Goal: Task Accomplishment & Management: Complete application form

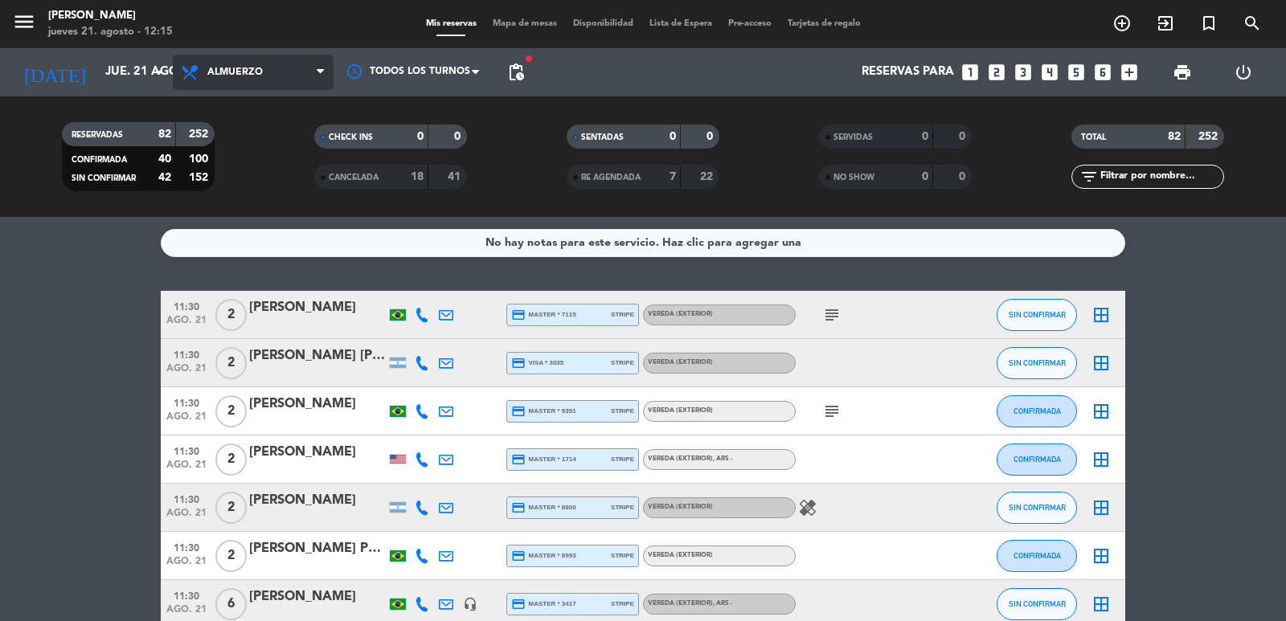
click at [223, 88] on span "Almuerzo" at bounding box center [253, 72] width 161 height 35
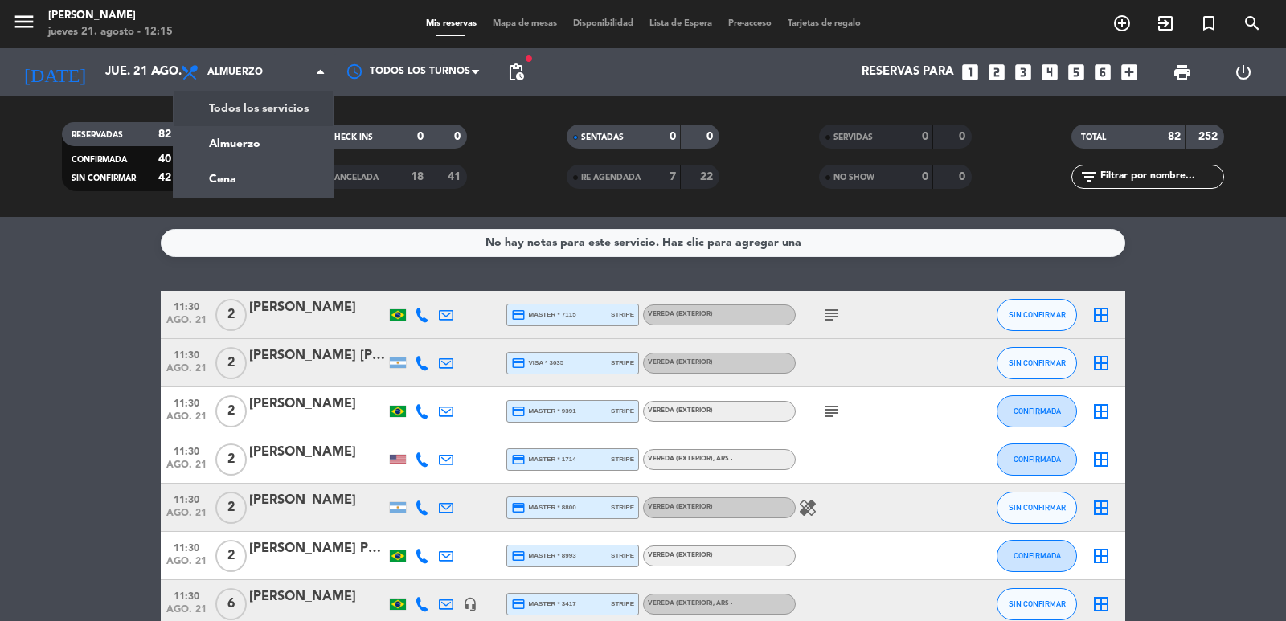
click at [248, 123] on div "menu [PERSON_NAME] jueves 21. agosto - 12:15 Mis reservas Mapa de mesas Disponi…" at bounding box center [643, 108] width 1286 height 217
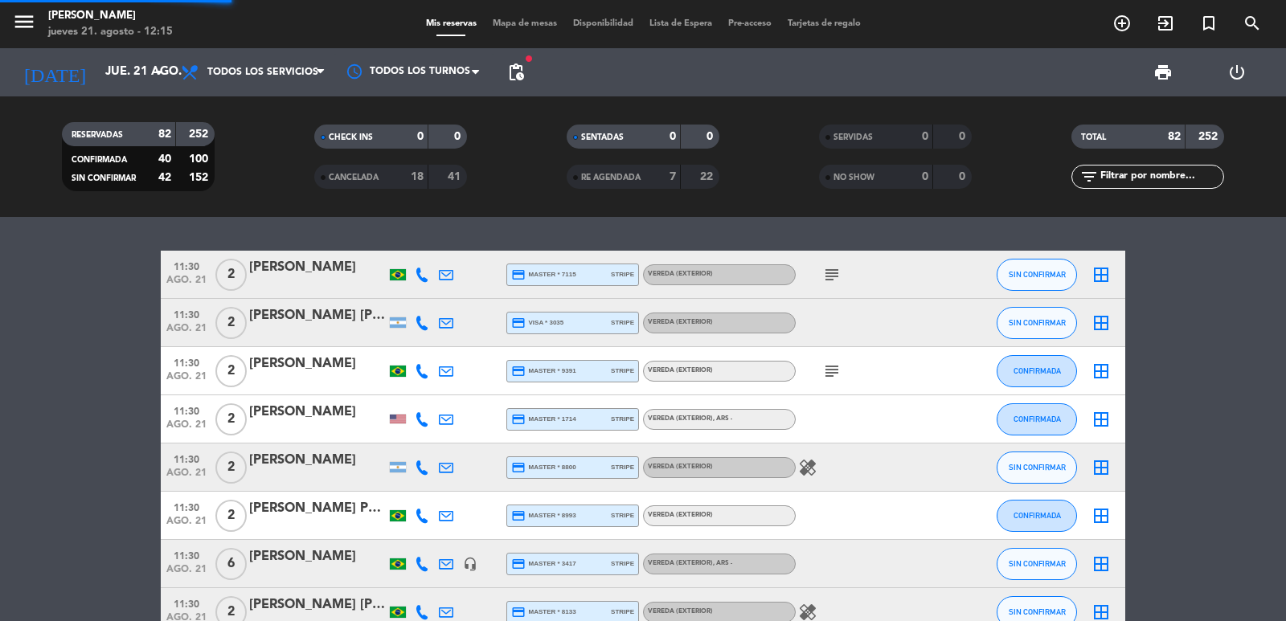
click at [242, 90] on div "Todos los servicios Almuerzo Cena Todos los servicios Todos los servicios Almue…" at bounding box center [253, 72] width 161 height 48
click at [259, 84] on span "Todos los servicios" at bounding box center [253, 72] width 161 height 35
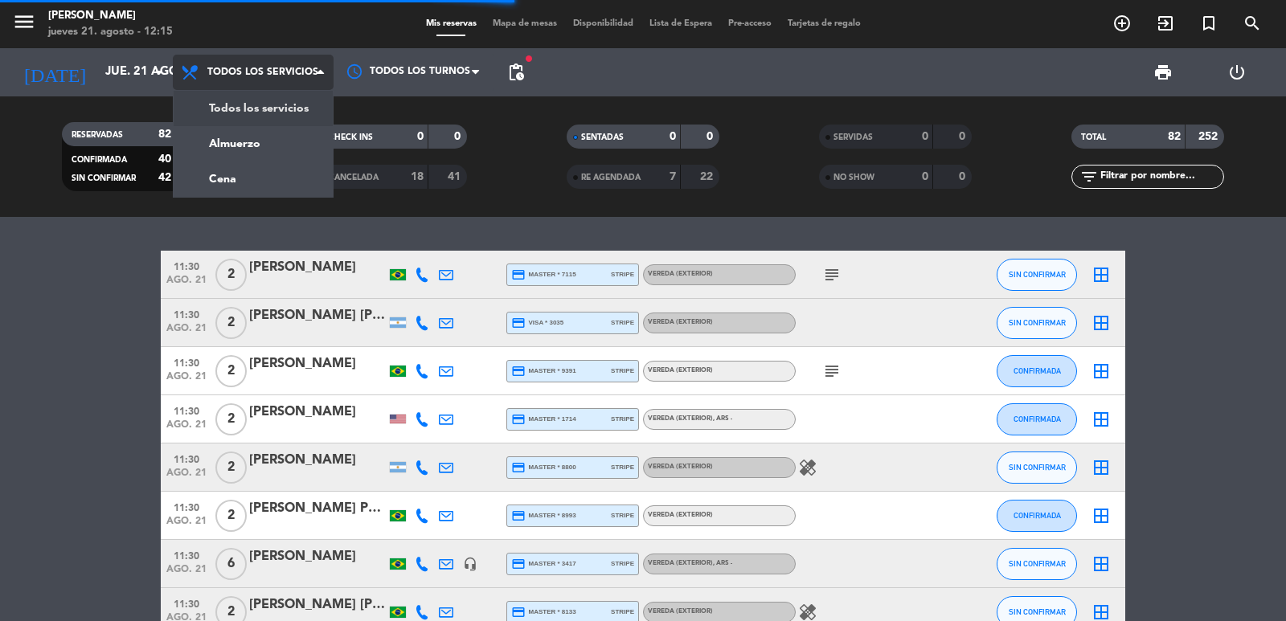
click at [281, 141] on div "menu [PERSON_NAME] jueves 21. agosto - 12:15 Mis reservas Mapa de mesas Disponi…" at bounding box center [643, 108] width 1286 height 217
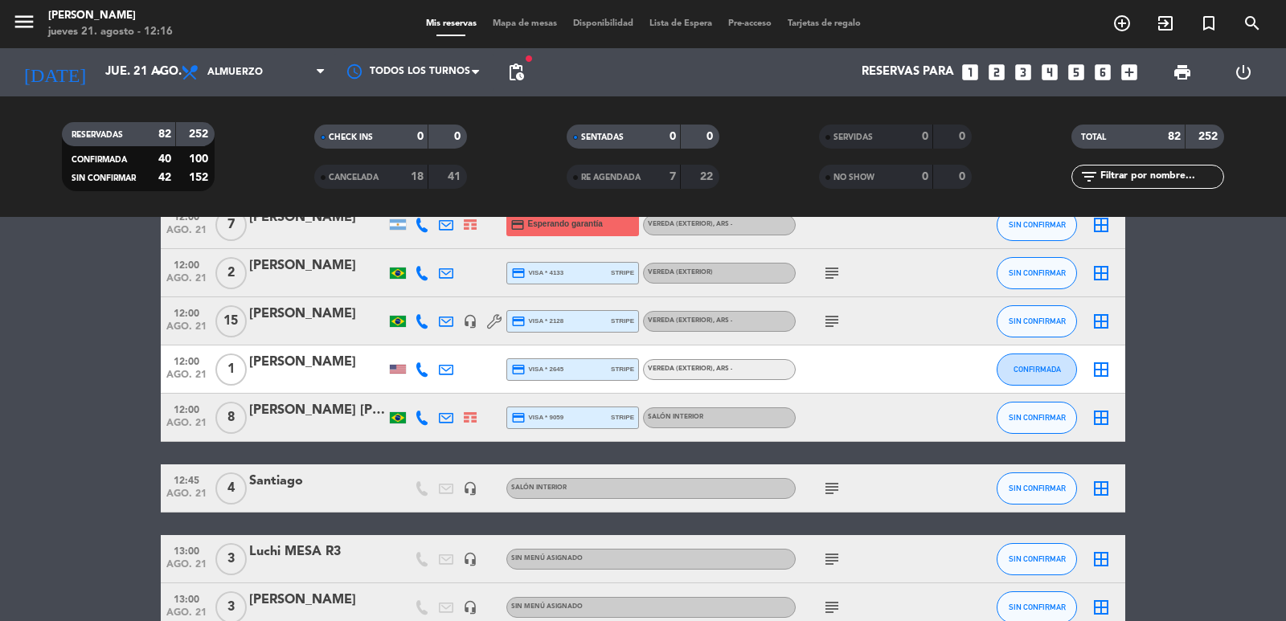
scroll to position [1447, 0]
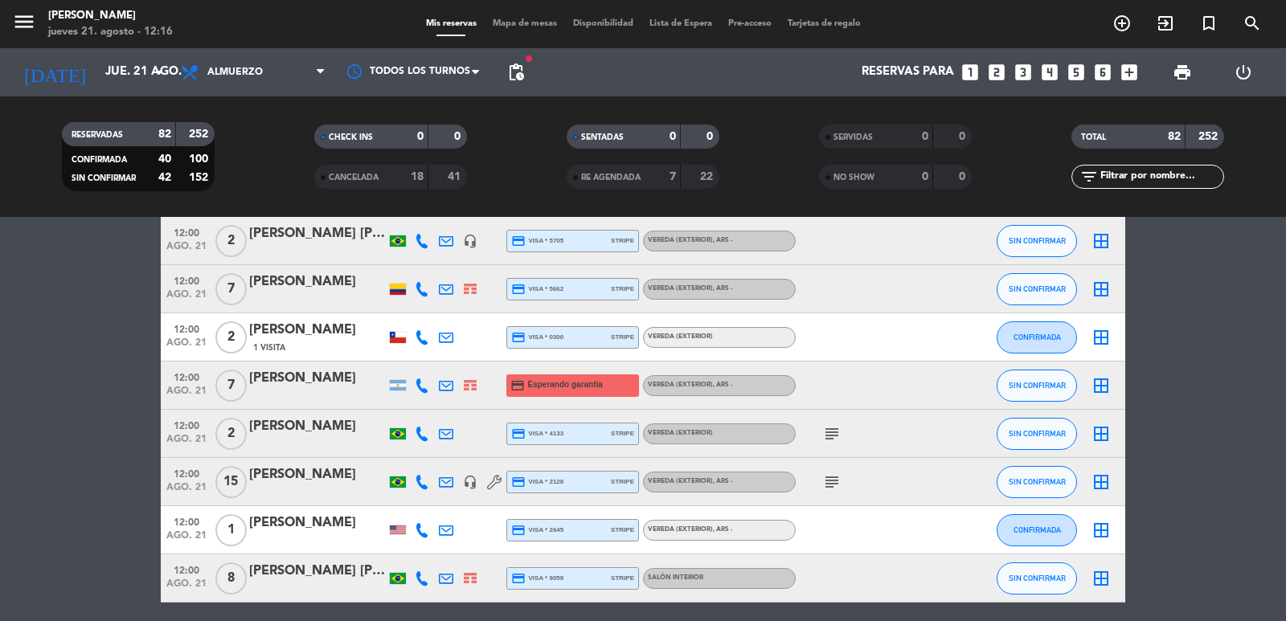
click at [420, 387] on icon at bounding box center [422, 386] width 14 height 14
click at [430, 359] on span "content_paste" at bounding box center [436, 359] width 12 height 12
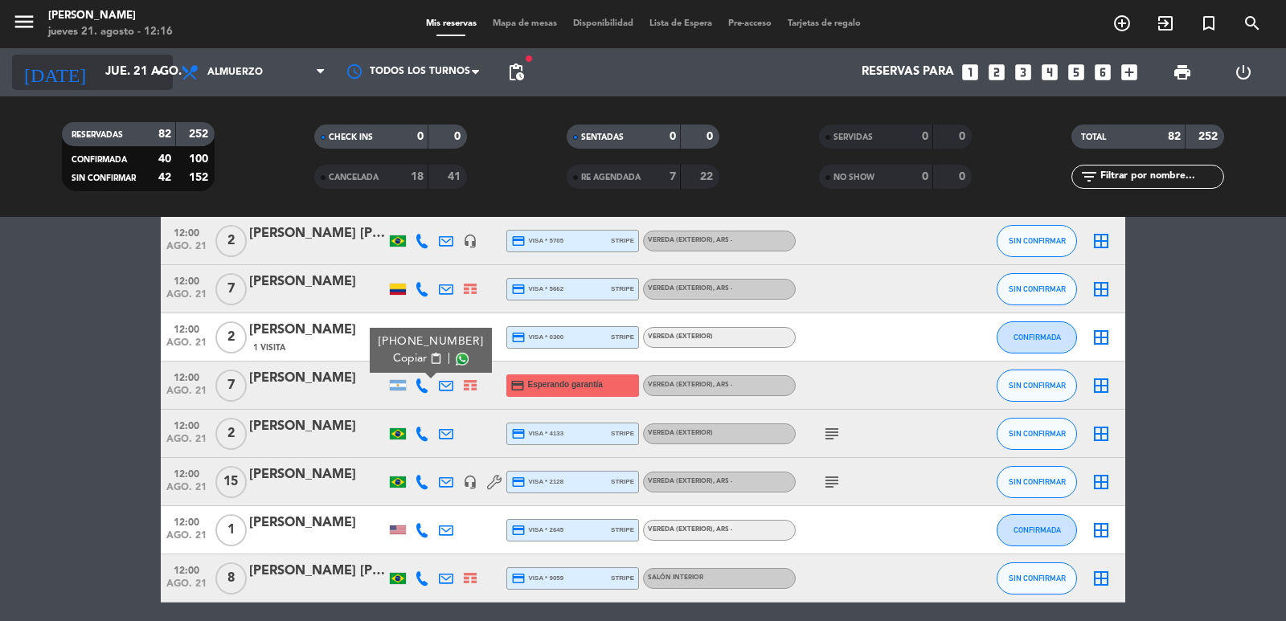
click at [125, 62] on input "jue. 21 ago." at bounding box center [174, 72] width 155 height 31
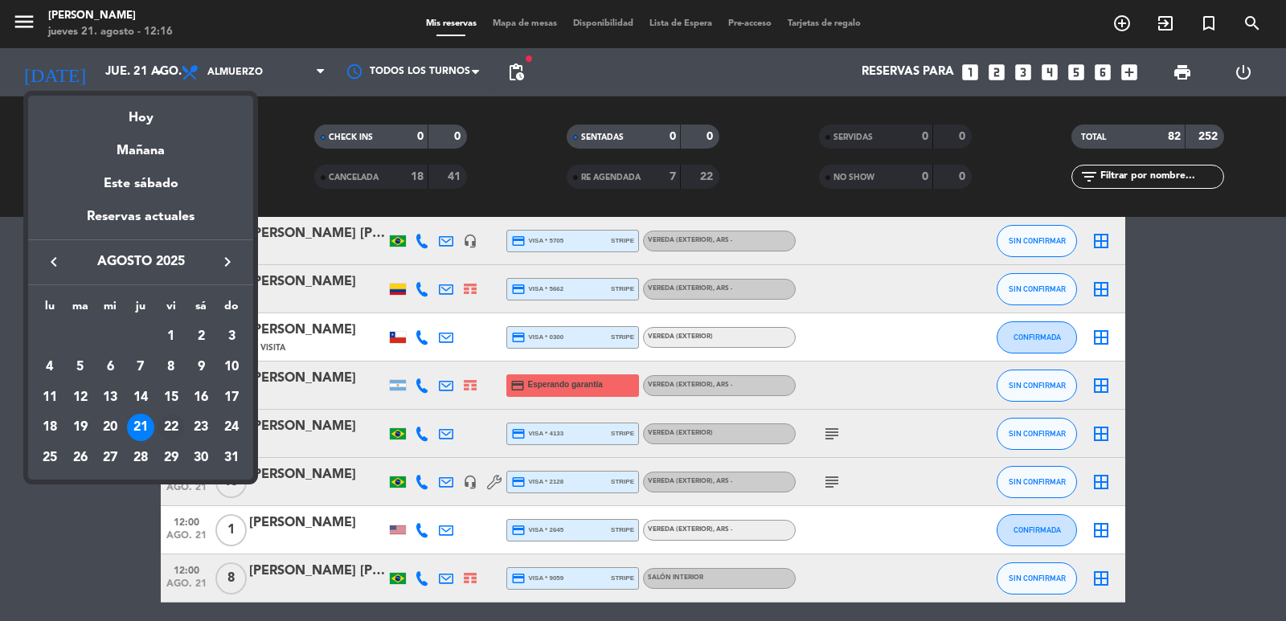
click at [171, 422] on div "22" at bounding box center [171, 427] width 27 height 27
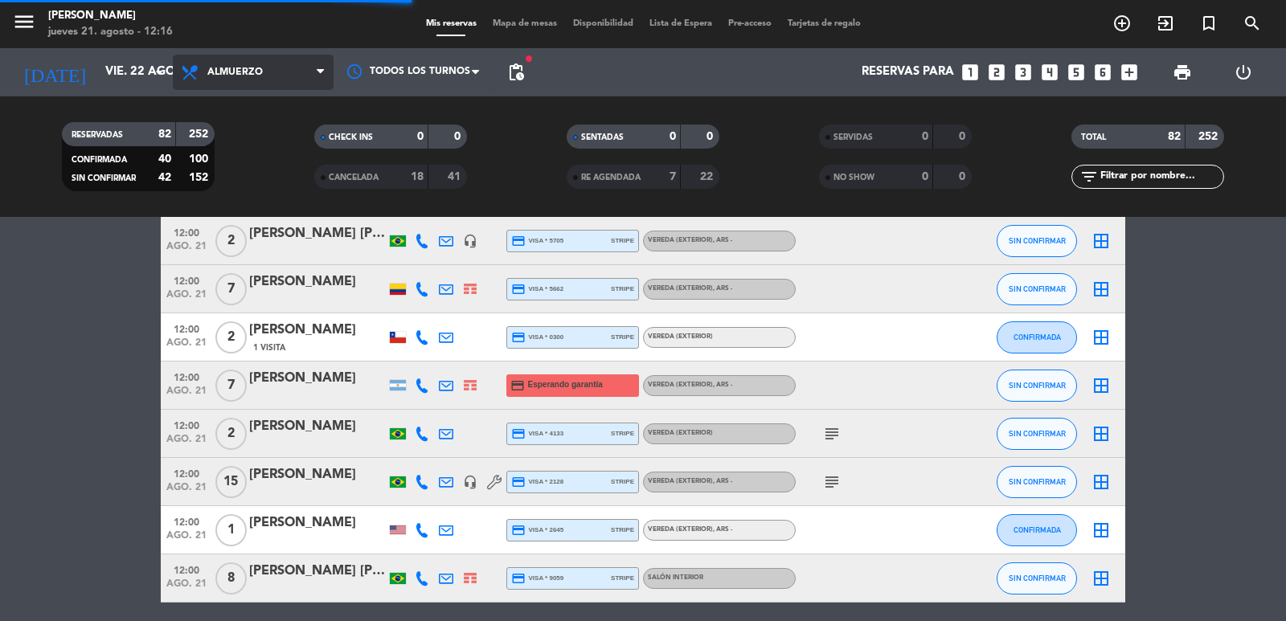
click at [239, 76] on span "Almuerzo" at bounding box center [234, 72] width 55 height 11
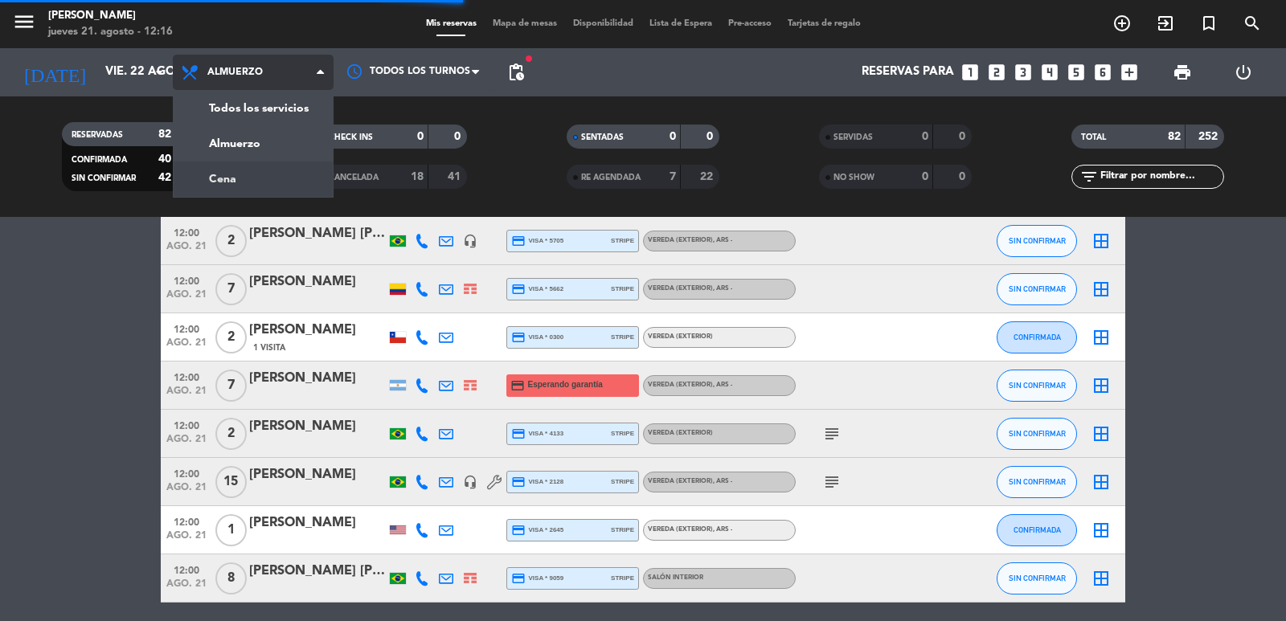
click at [272, 186] on div "menu [PERSON_NAME] jueves 21. agosto - 12:16 Mis reservas Mapa de mesas Disponi…" at bounding box center [643, 108] width 1286 height 217
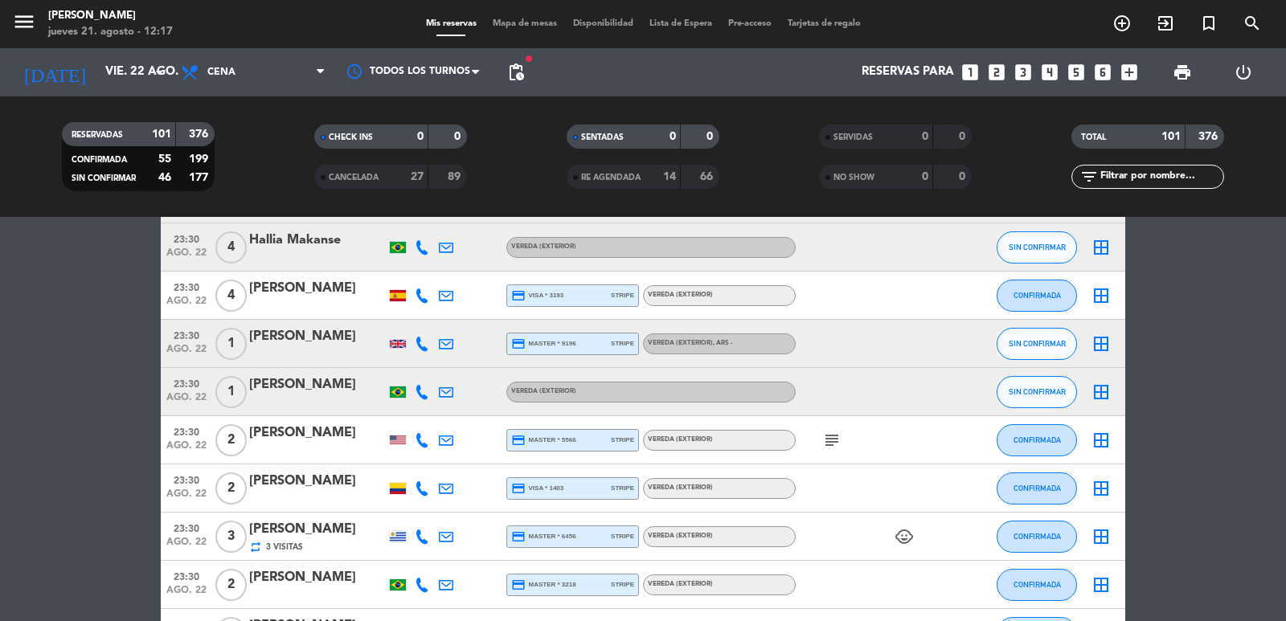
scroll to position [4779, 0]
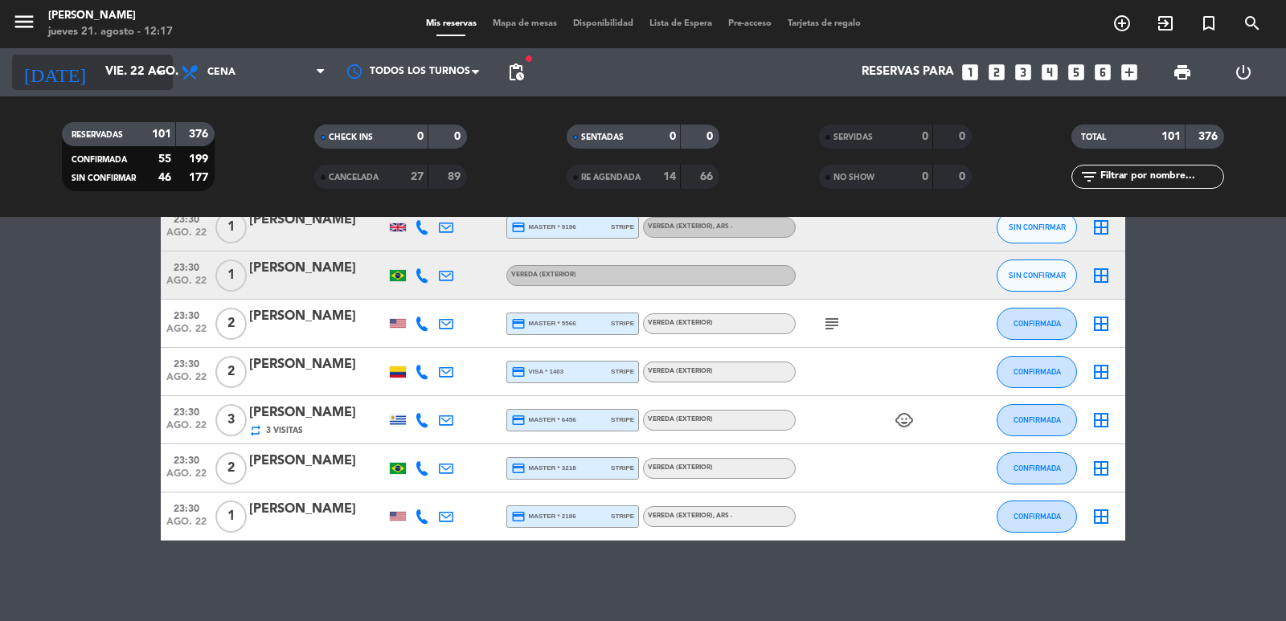
click at [135, 80] on input "vie. 22 ago." at bounding box center [174, 72] width 155 height 31
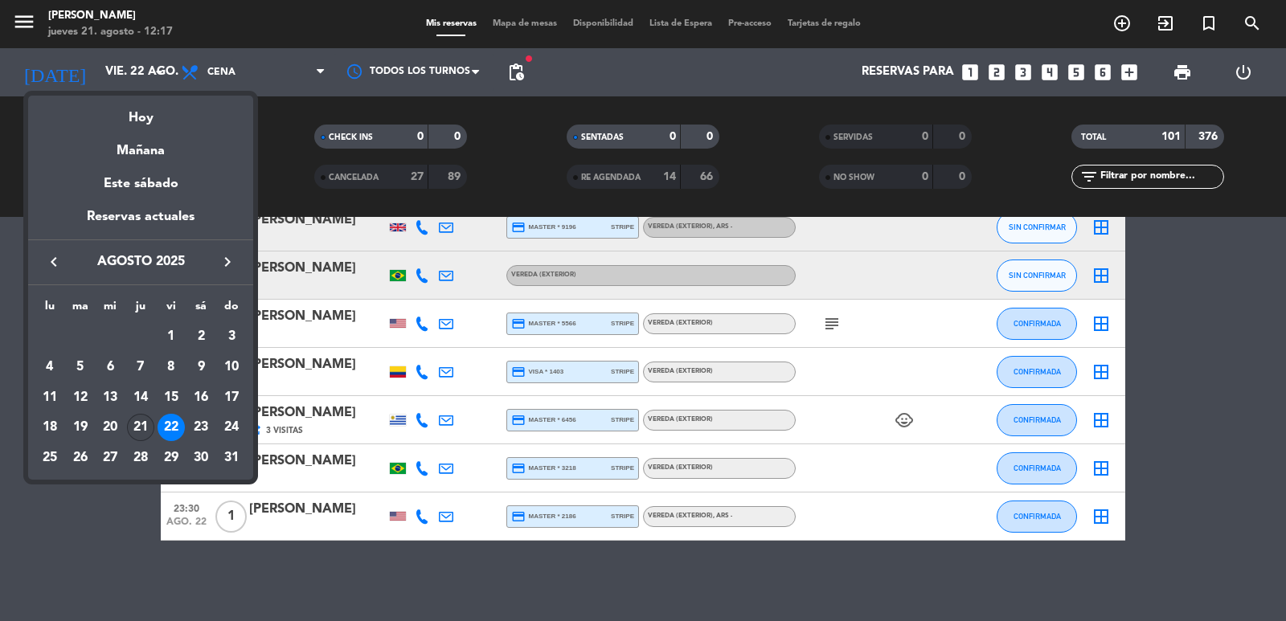
click at [141, 433] on div "21" at bounding box center [140, 427] width 27 height 27
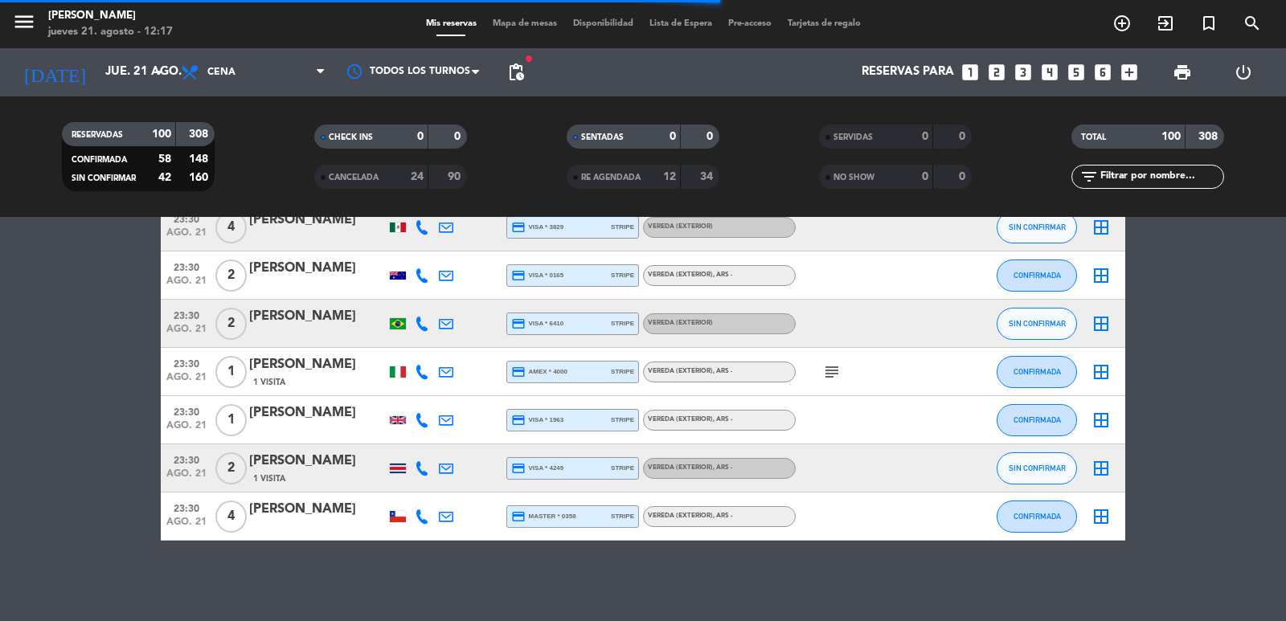
scroll to position [4686, 0]
click at [152, 91] on div "[DATE] jue. 21 ago. arrow_drop_down" at bounding box center [92, 72] width 161 height 48
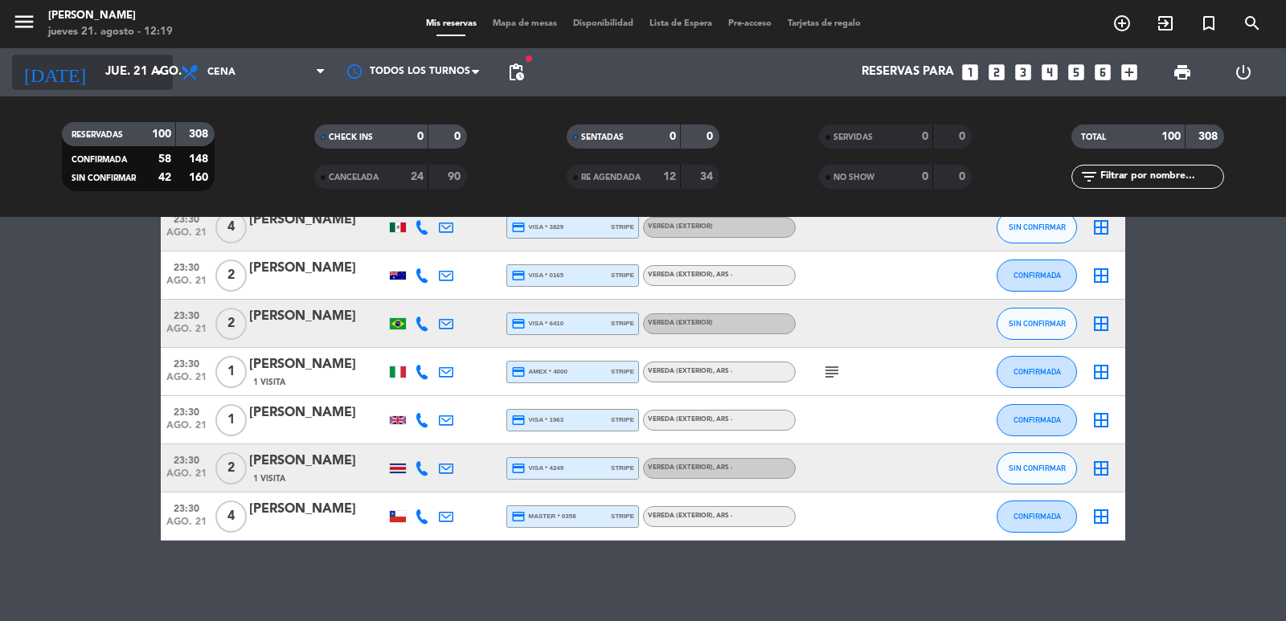
click at [149, 82] on input "jue. 21 ago." at bounding box center [174, 72] width 155 height 31
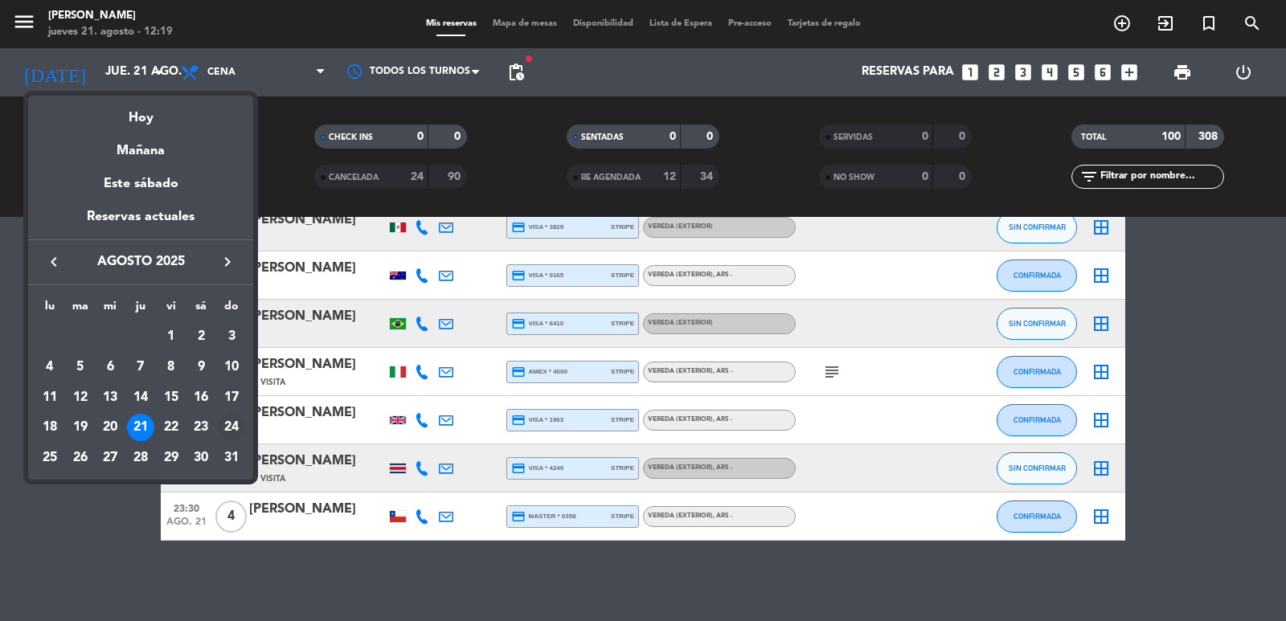
click at [232, 427] on div "24" at bounding box center [231, 427] width 27 height 27
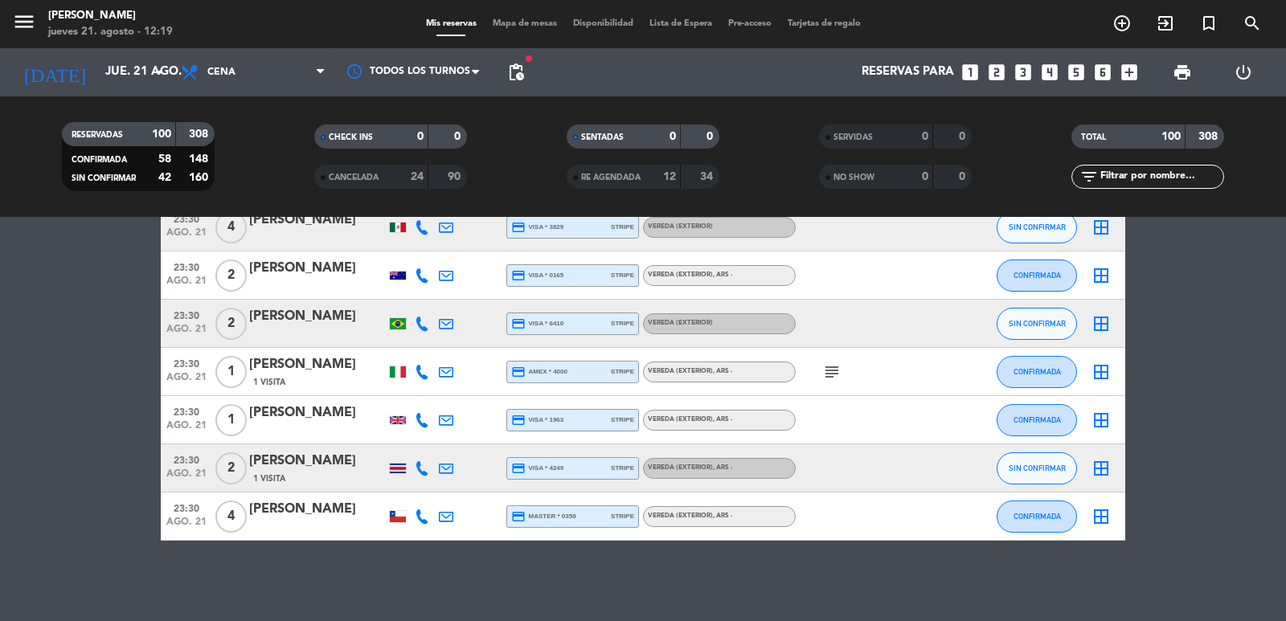
type input "dom. 24 ago."
click at [277, 59] on span "Cena" at bounding box center [253, 72] width 161 height 35
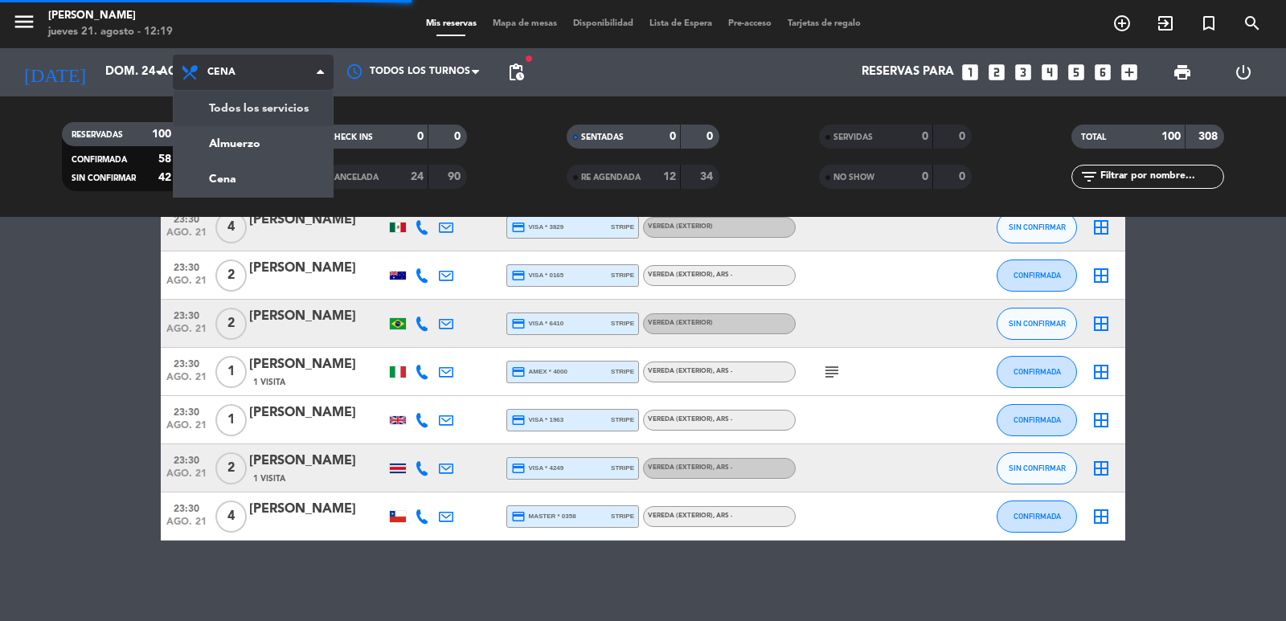
click at [268, 103] on div "menu [PERSON_NAME] jueves 21. agosto - 12:19 Mis reservas Mapa de mesas Disponi…" at bounding box center [643, 108] width 1286 height 217
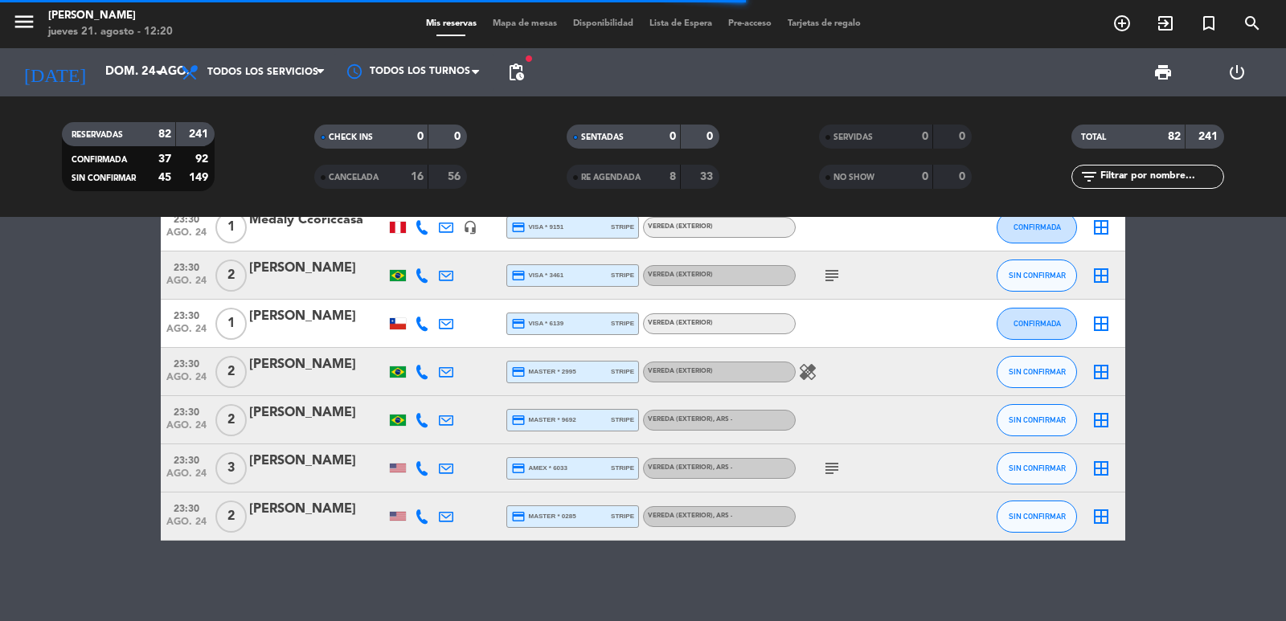
scroll to position [3755, 0]
click at [518, 80] on span "pending_actions" at bounding box center [515, 72] width 19 height 19
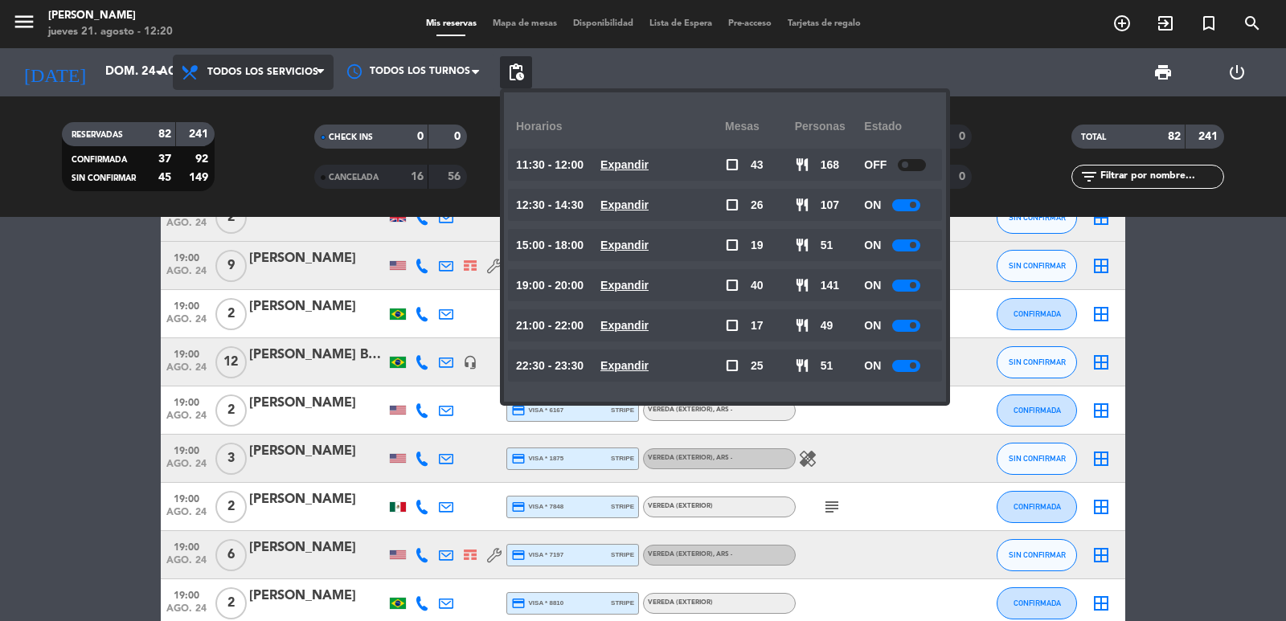
click at [245, 64] on span "Todos los servicios" at bounding box center [253, 72] width 161 height 35
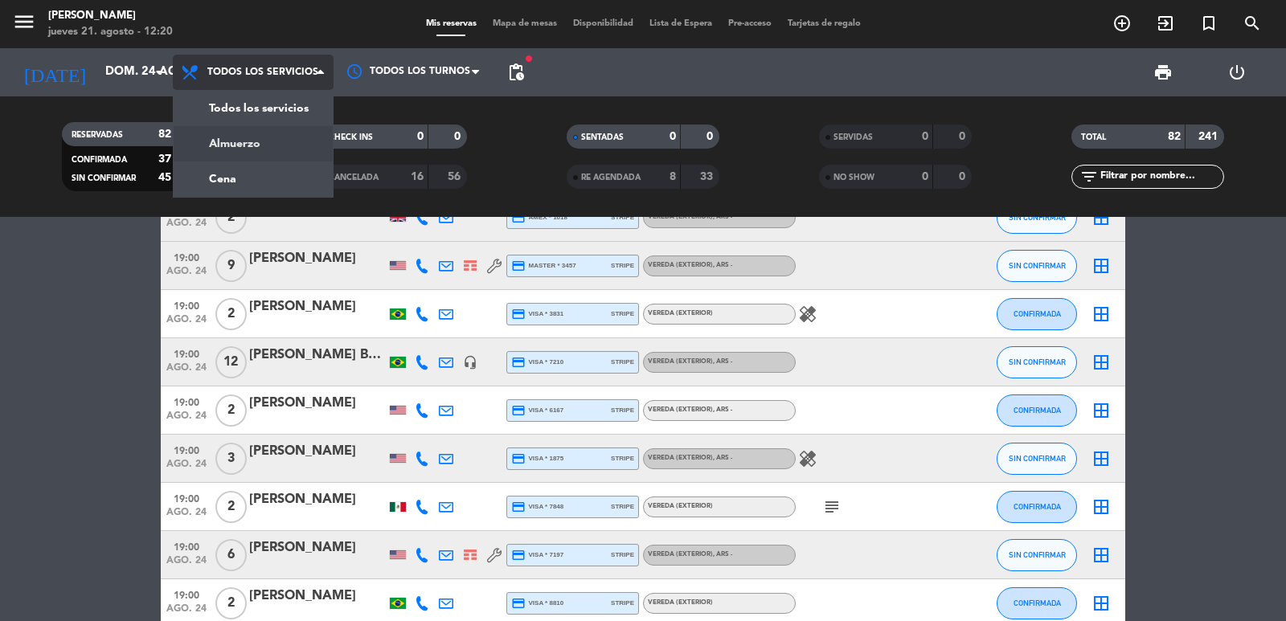
click at [269, 136] on div "menu [PERSON_NAME] jueves 21. agosto - 12:20 Mis reservas Mapa de mesas Disponi…" at bounding box center [643, 108] width 1286 height 217
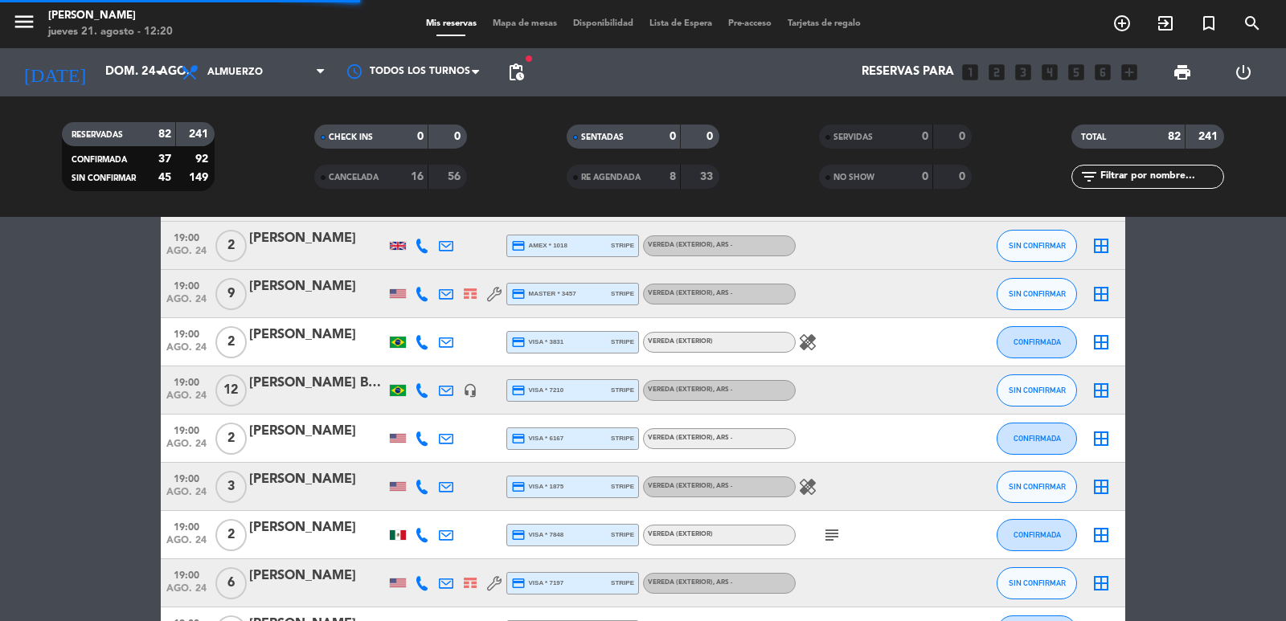
scroll to position [580, 0]
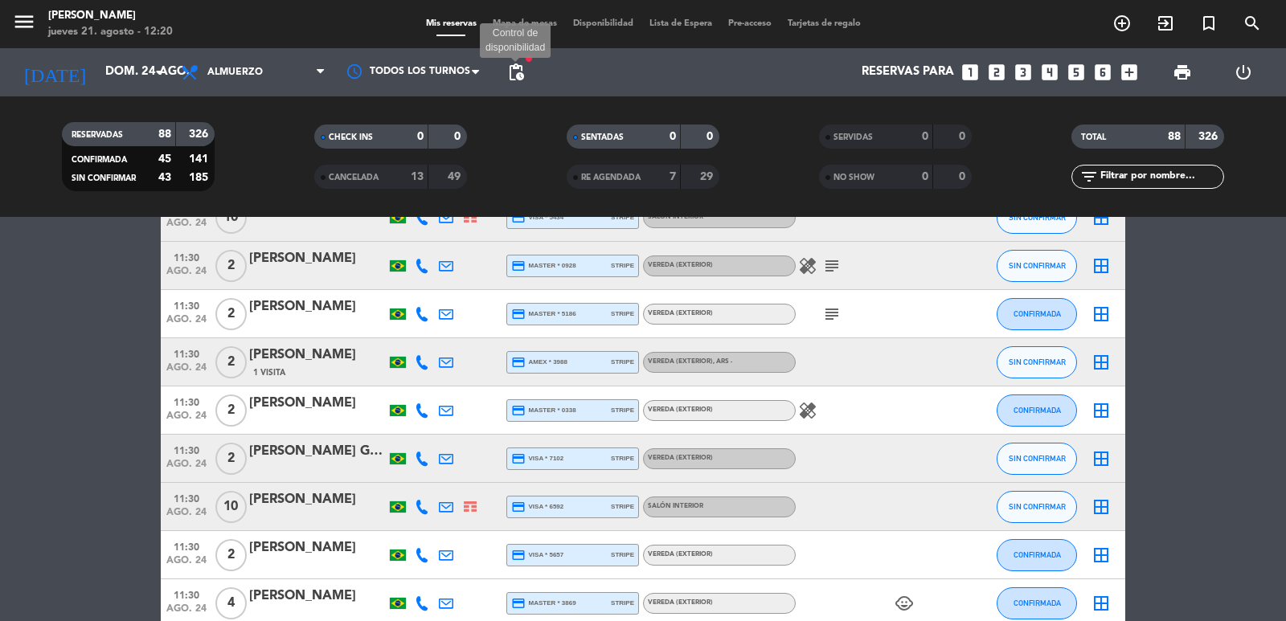
click at [516, 77] on span "pending_actions" at bounding box center [515, 72] width 19 height 19
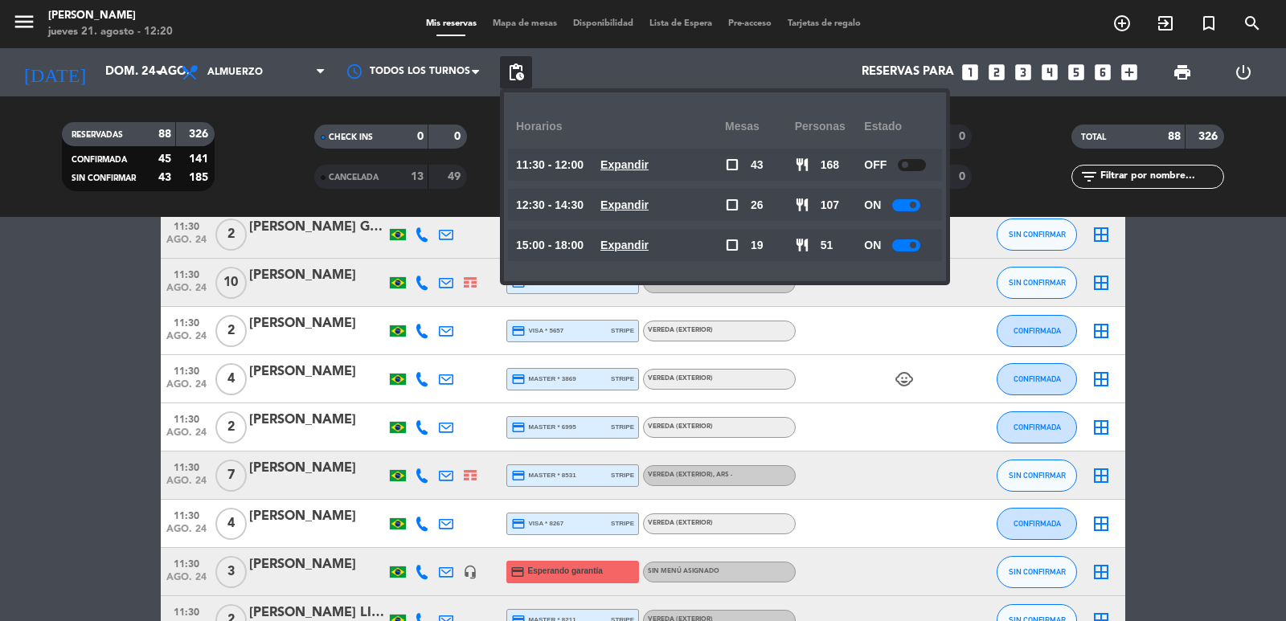
scroll to position [965, 0]
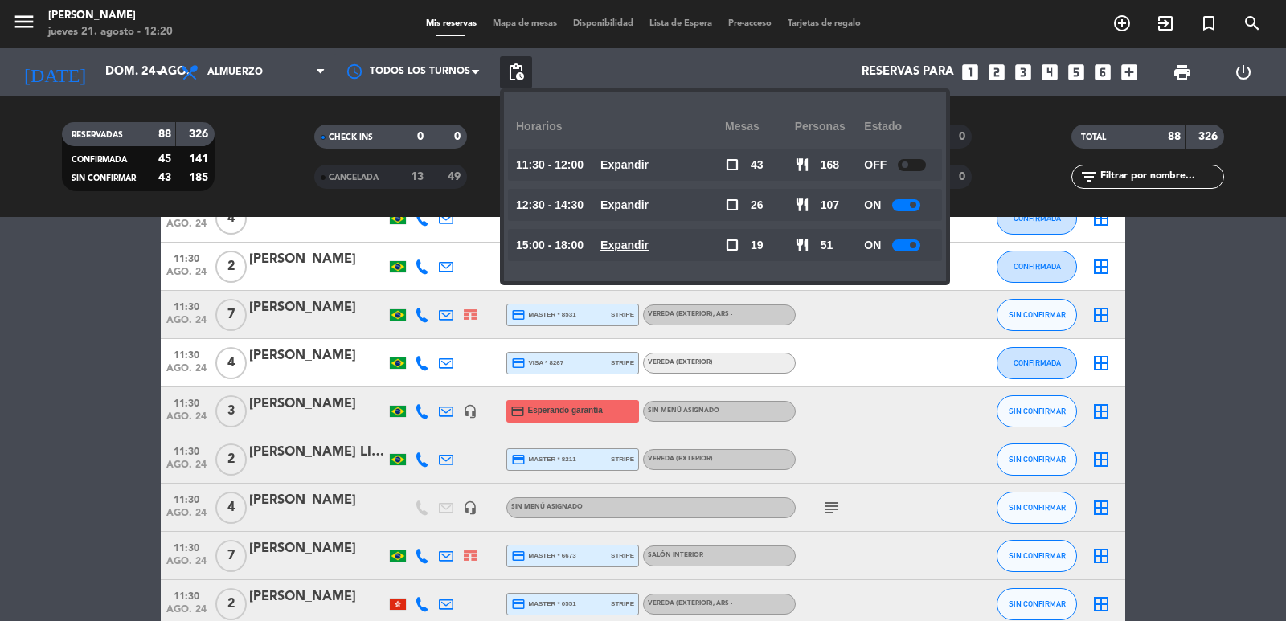
click at [420, 411] on icon at bounding box center [422, 411] width 14 height 14
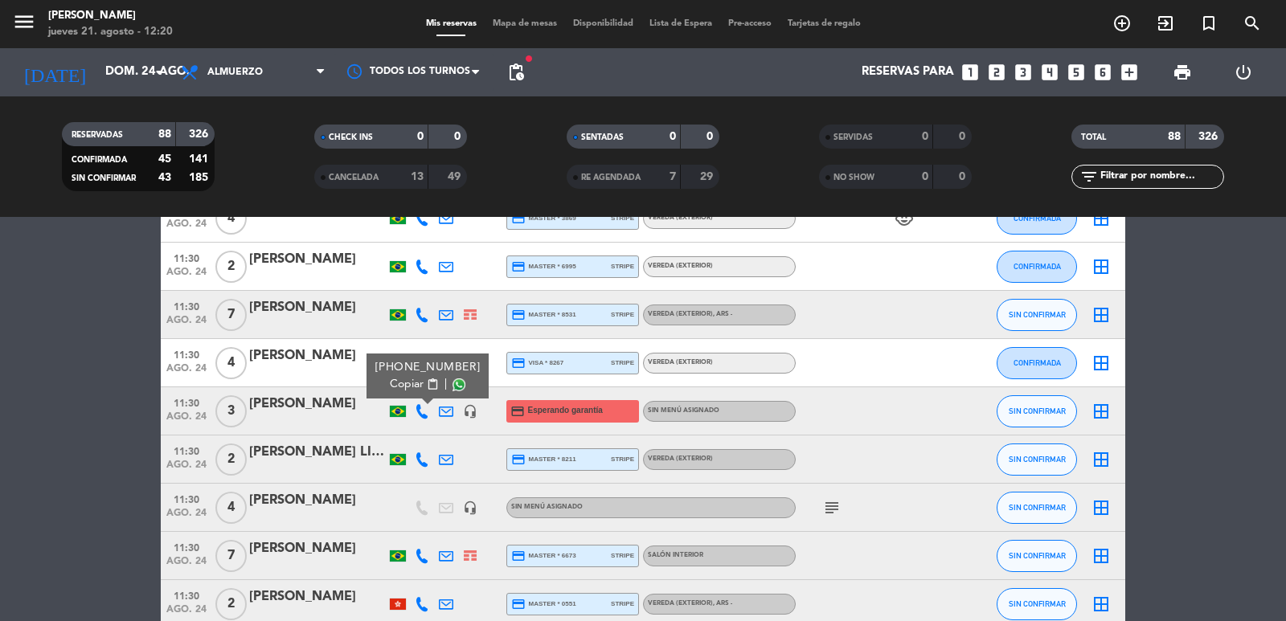
click at [429, 390] on span "content_paste" at bounding box center [433, 385] width 12 height 12
drag, startPoint x: 170, startPoint y: 403, endPoint x: 322, endPoint y: 399, distance: 152.0
click at [326, 399] on div "11:30 ago. 24 3 [PERSON_NAME] [PHONE_NUMBER] Copiar content_paste | headset_mic…" at bounding box center [643, 411] width 965 height 48
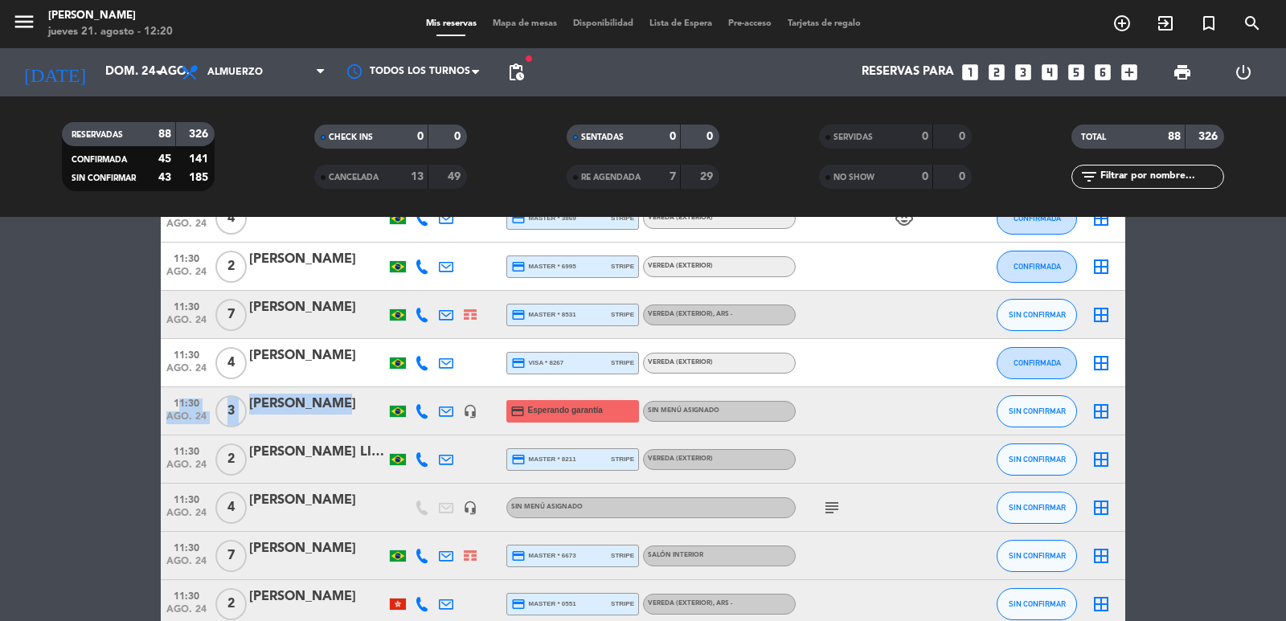
copy div "11:30 ago. 24 3 [PERSON_NAME]"
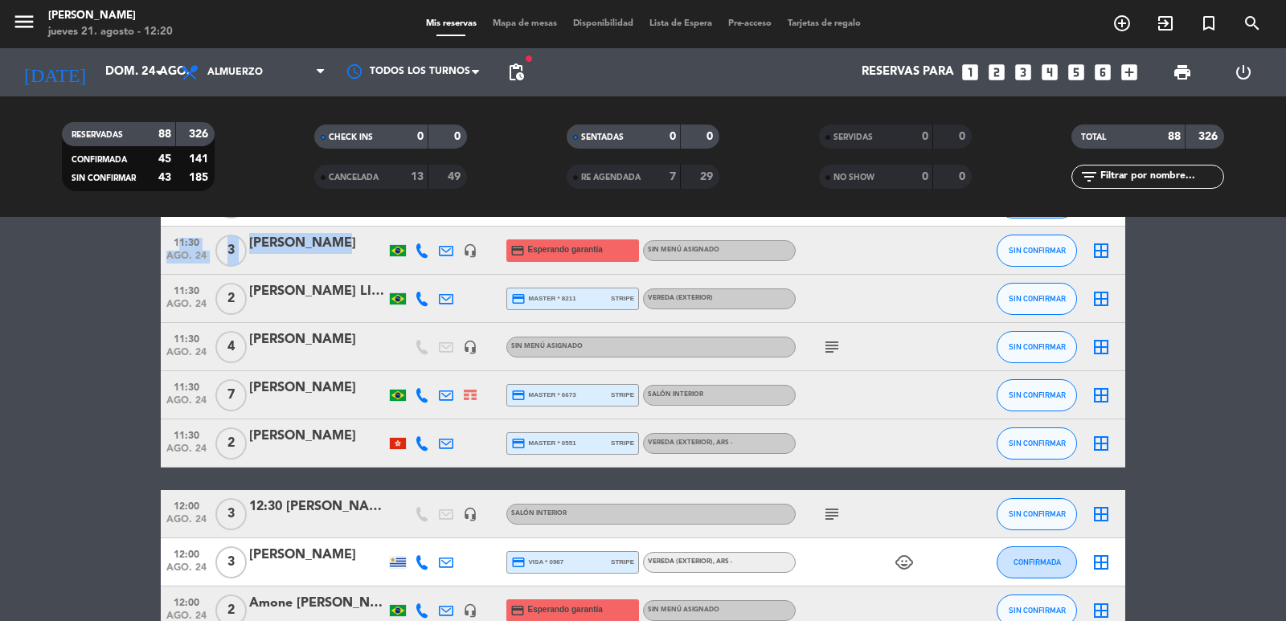
scroll to position [1286, 0]
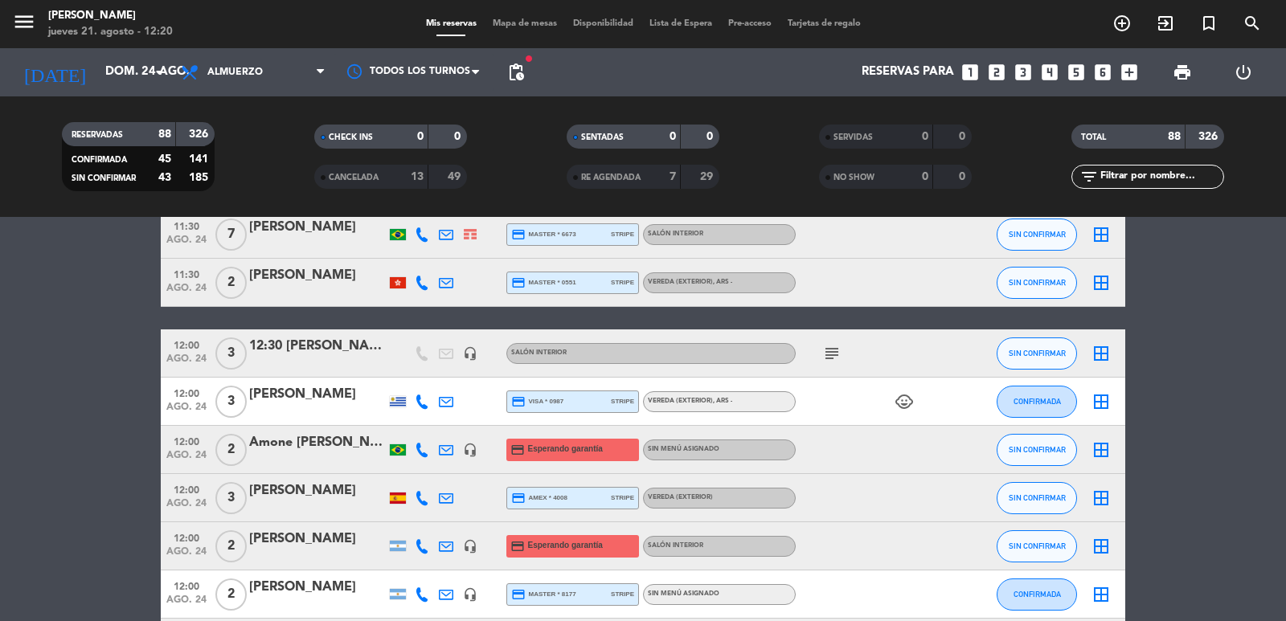
click at [421, 457] on icon at bounding box center [422, 450] width 14 height 14
click at [429, 426] on span "content_paste" at bounding box center [433, 423] width 12 height 12
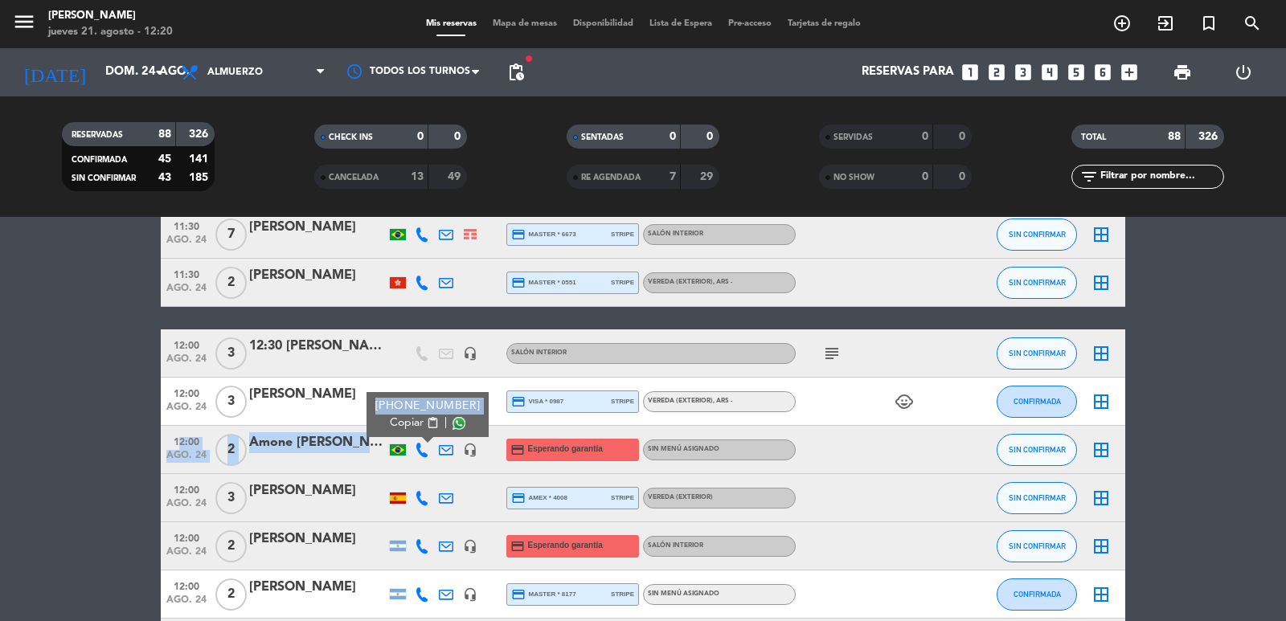
drag, startPoint x: 166, startPoint y: 443, endPoint x: 367, endPoint y: 438, distance: 201.0
click at [371, 438] on div "12:00 ago. 24 2 Amone [PERSON_NAME] [PHONE_NUMBER] Copiar content_paste | heads…" at bounding box center [643, 450] width 965 height 48
copy div "12:00 ago. 24 2 Amone [PERSON_NAME]"
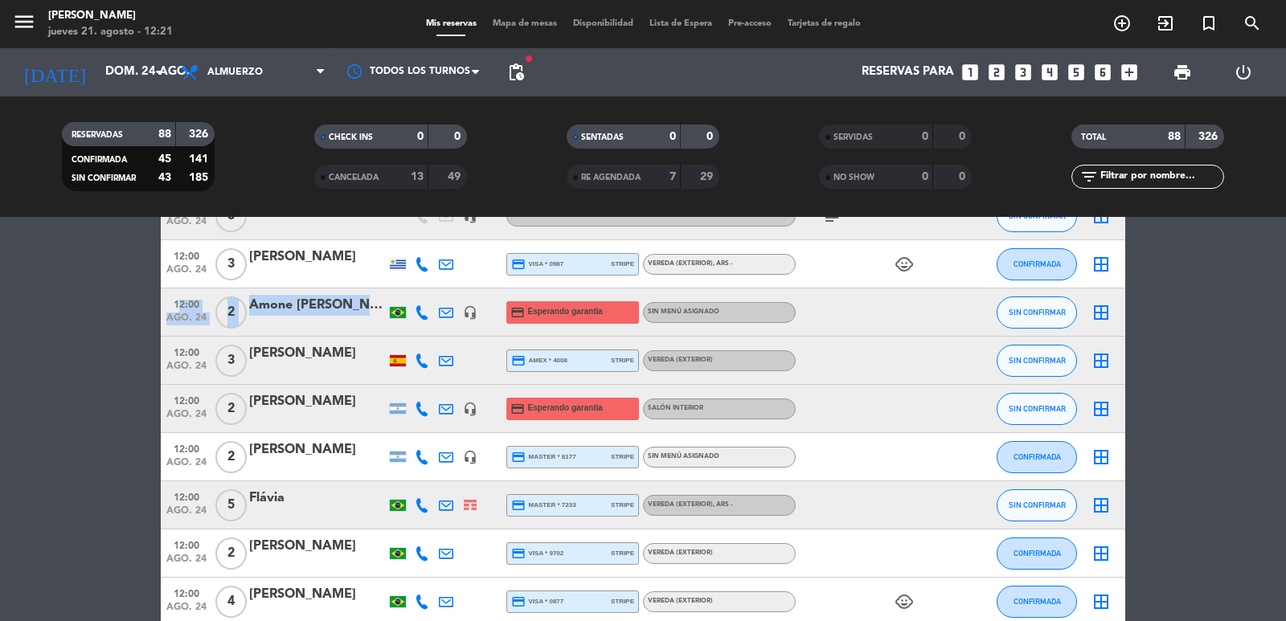
scroll to position [1447, 0]
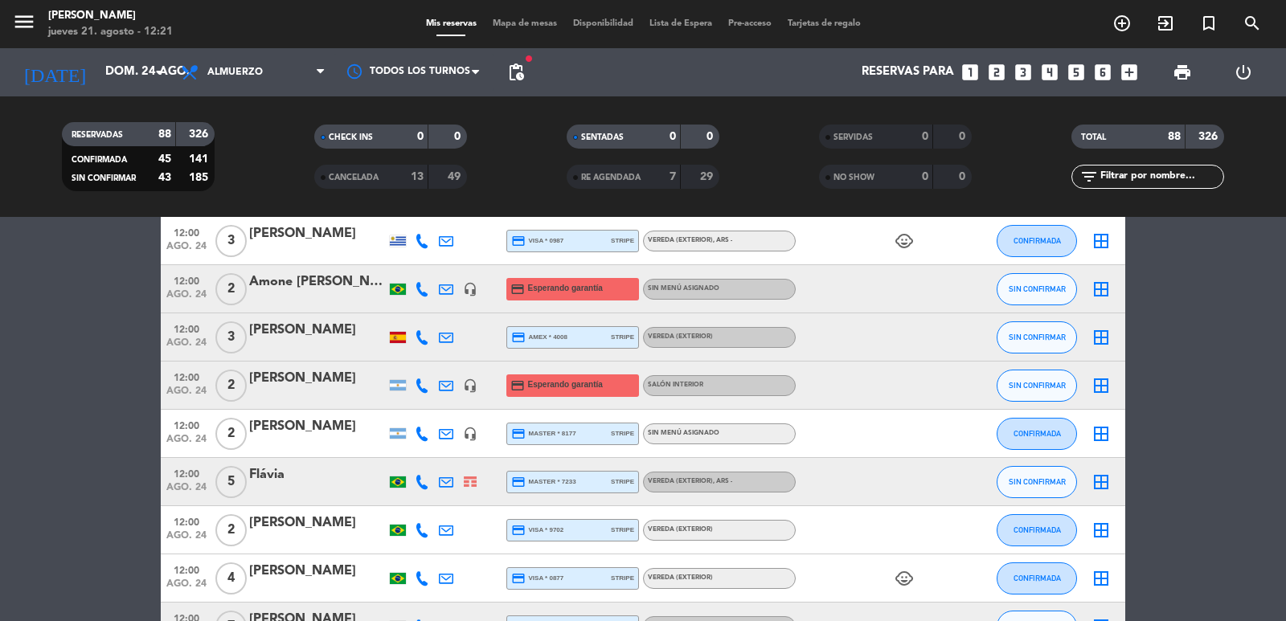
click at [426, 383] on icon at bounding box center [422, 386] width 14 height 14
click at [430, 362] on span "content_paste" at bounding box center [436, 359] width 12 height 12
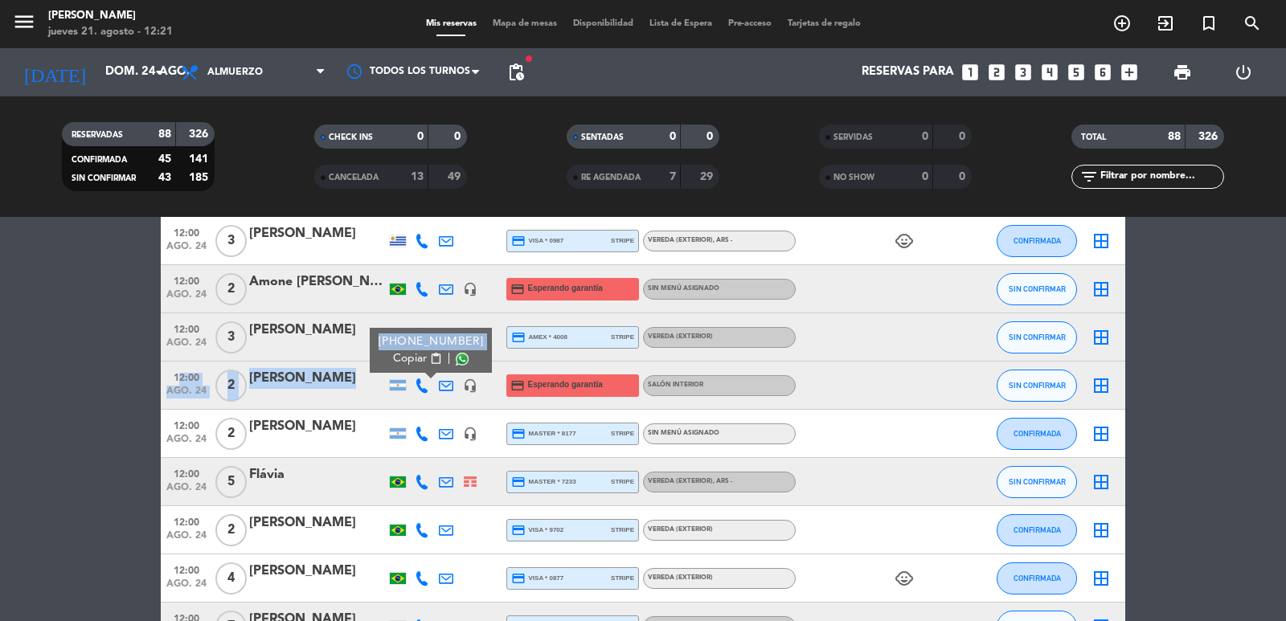
drag, startPoint x: 168, startPoint y: 371, endPoint x: 367, endPoint y: 361, distance: 198.8
click at [372, 362] on div "12:00 ago. 24 2 [PERSON_NAME] [PHONE_NUMBER] Copiar content_paste | headset_mic…" at bounding box center [643, 386] width 965 height 48
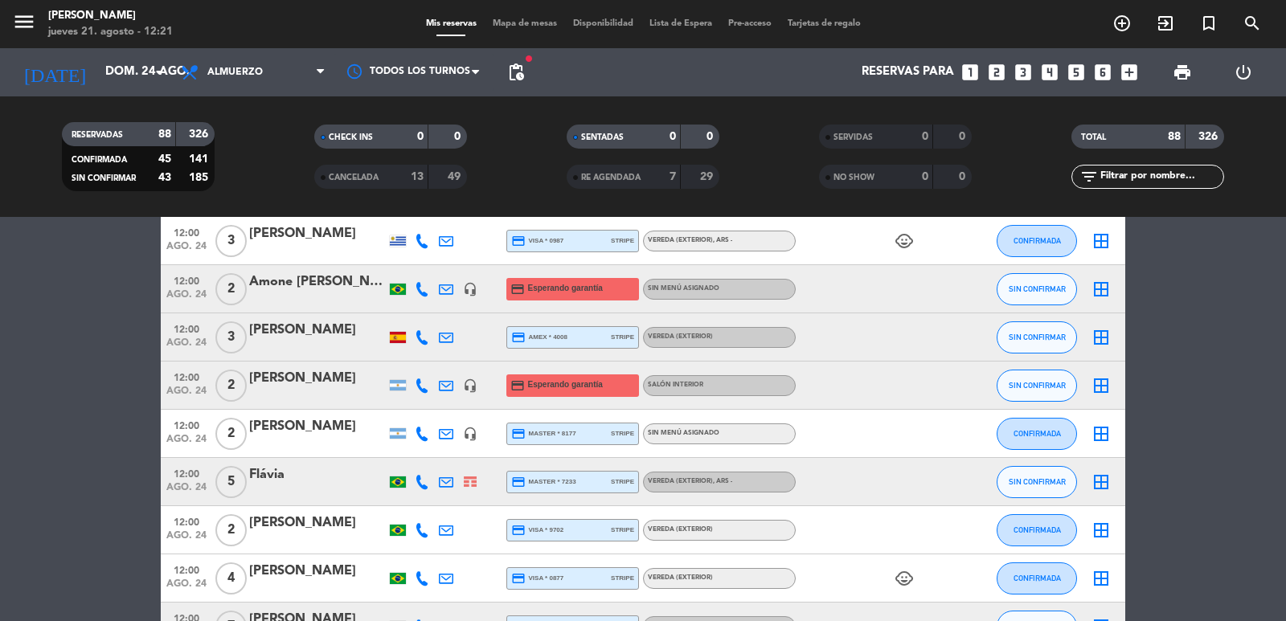
copy div "credit_card amex * 4008 stripe Vereda (EXTERIOR) SIN CONFIRMAR border_all 12:00…"
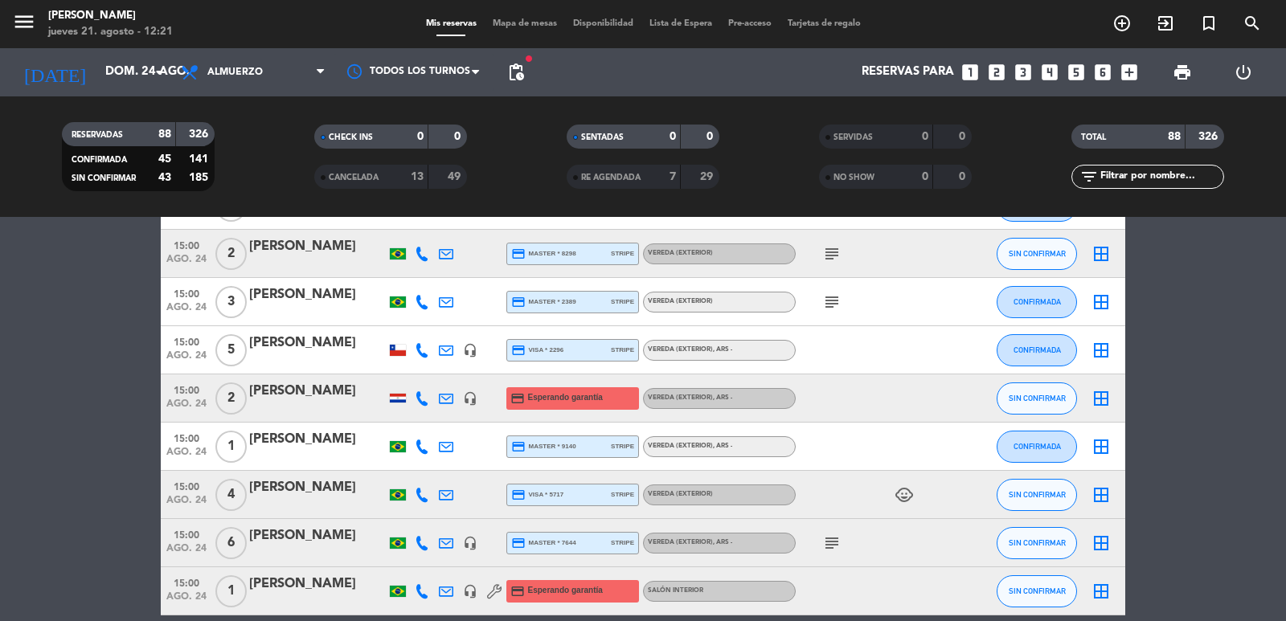
scroll to position [4129, 0]
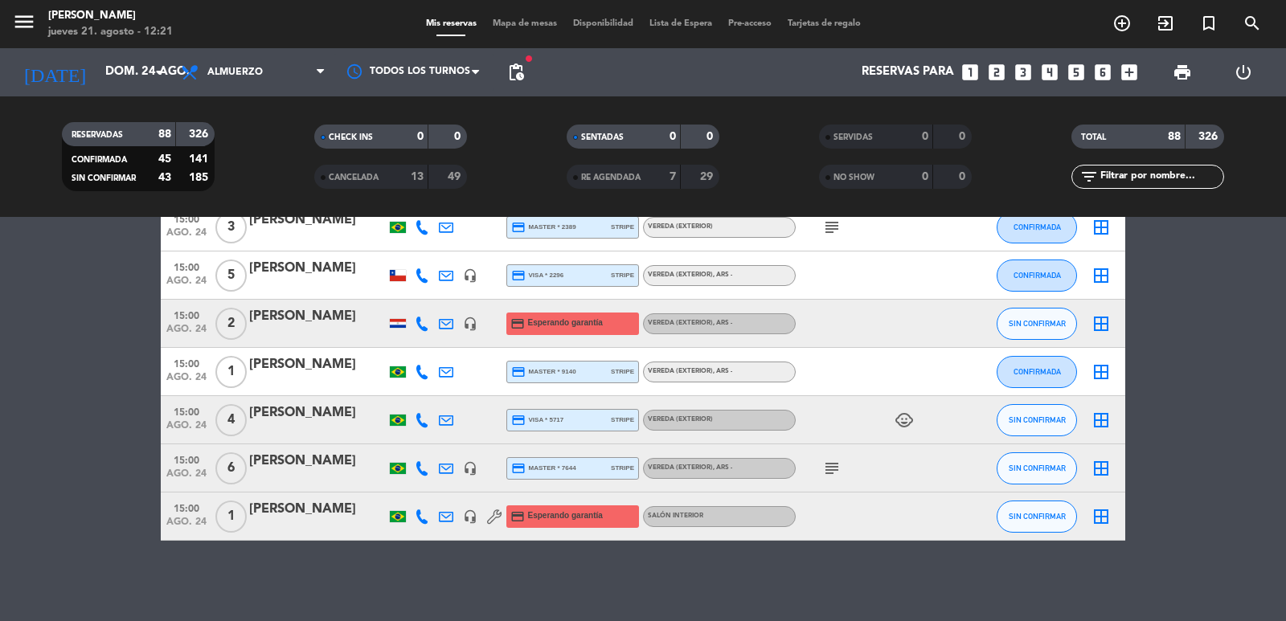
click at [420, 324] on icon at bounding box center [422, 324] width 14 height 14
click at [430, 296] on span "content_paste" at bounding box center [436, 297] width 12 height 12
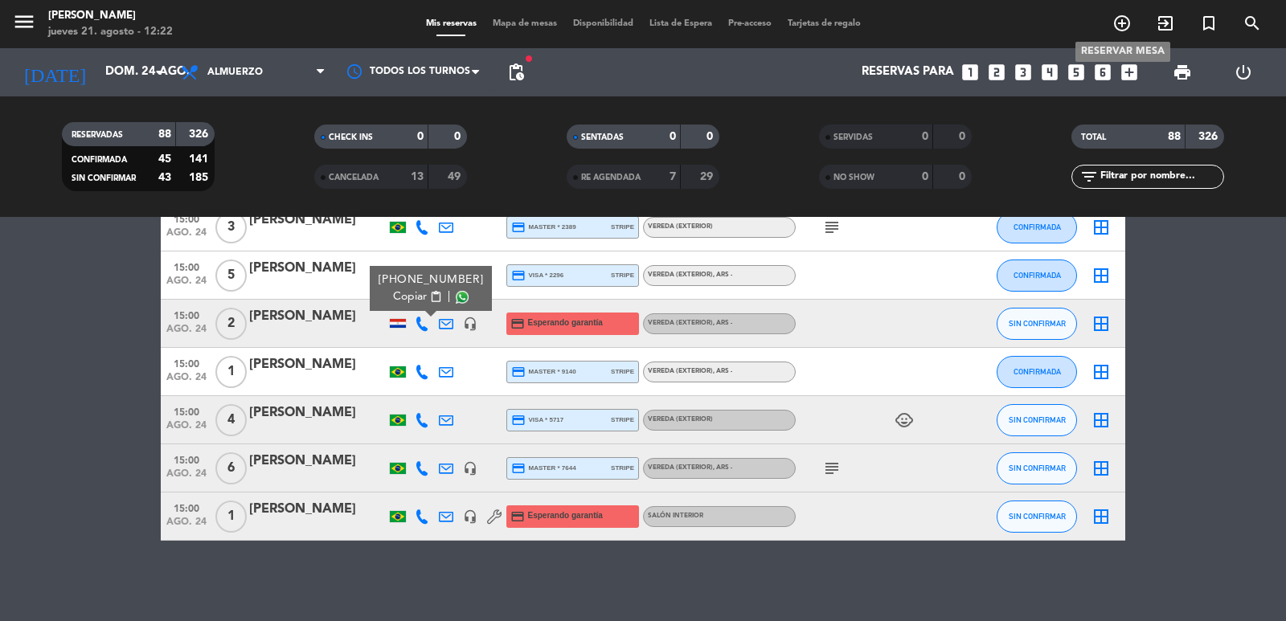
click at [1116, 25] on icon "add_circle_outline" at bounding box center [1122, 23] width 19 height 19
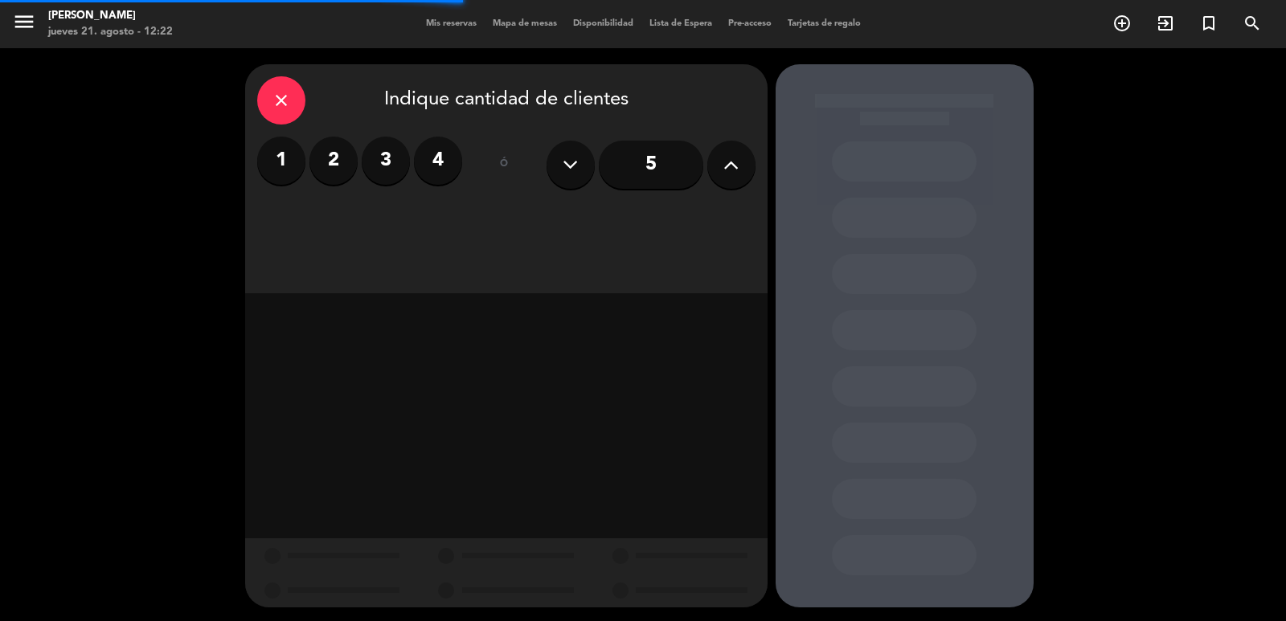
click at [648, 170] on input "5" at bounding box center [651, 165] width 104 height 48
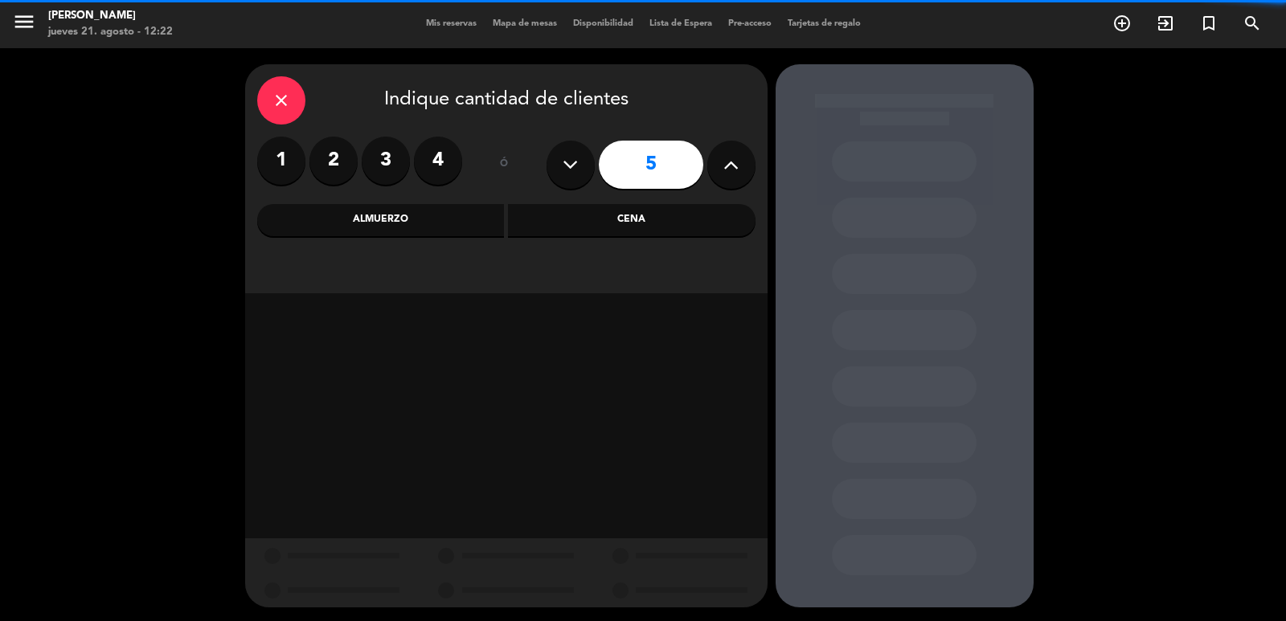
click at [735, 162] on icon at bounding box center [730, 165] width 15 height 24
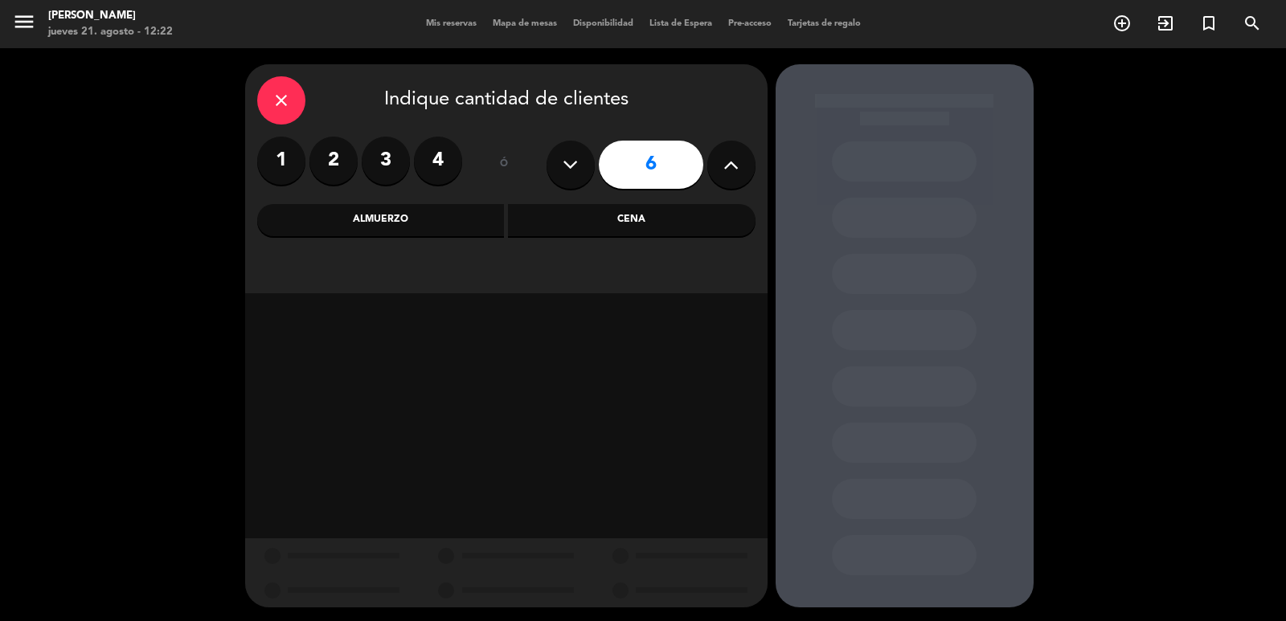
click at [735, 162] on icon at bounding box center [730, 165] width 15 height 24
type input "7"
click at [564, 212] on div "Cena" at bounding box center [632, 220] width 248 height 32
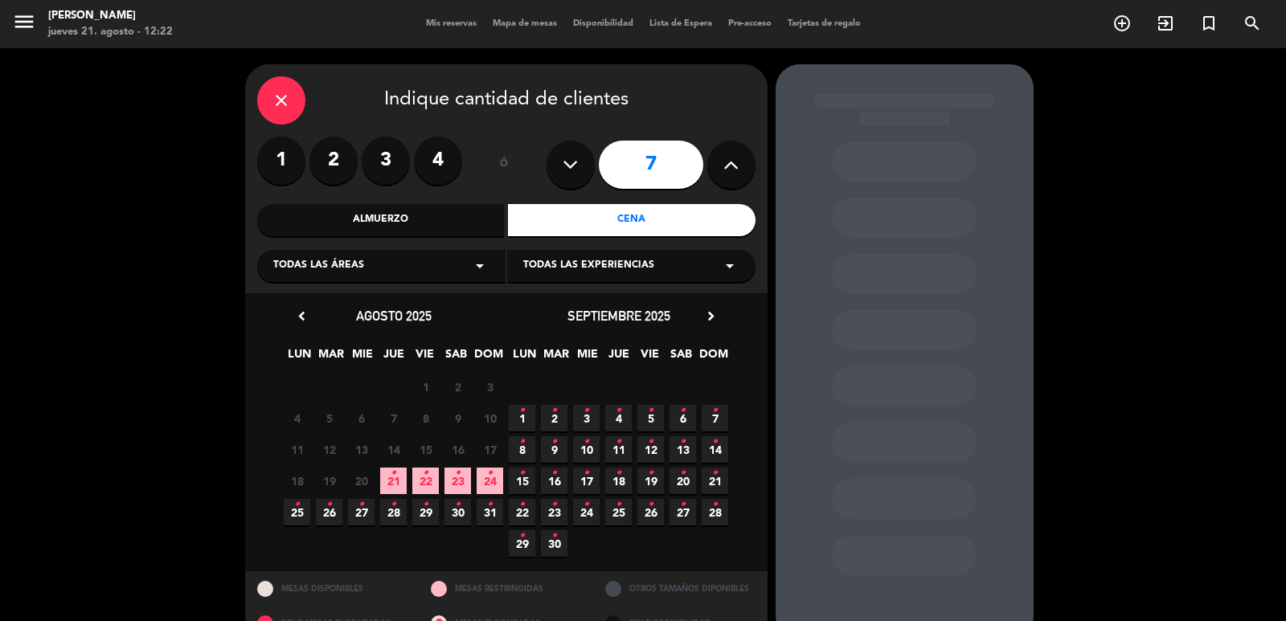
click at [710, 449] on span "14 •" at bounding box center [715, 449] width 27 height 27
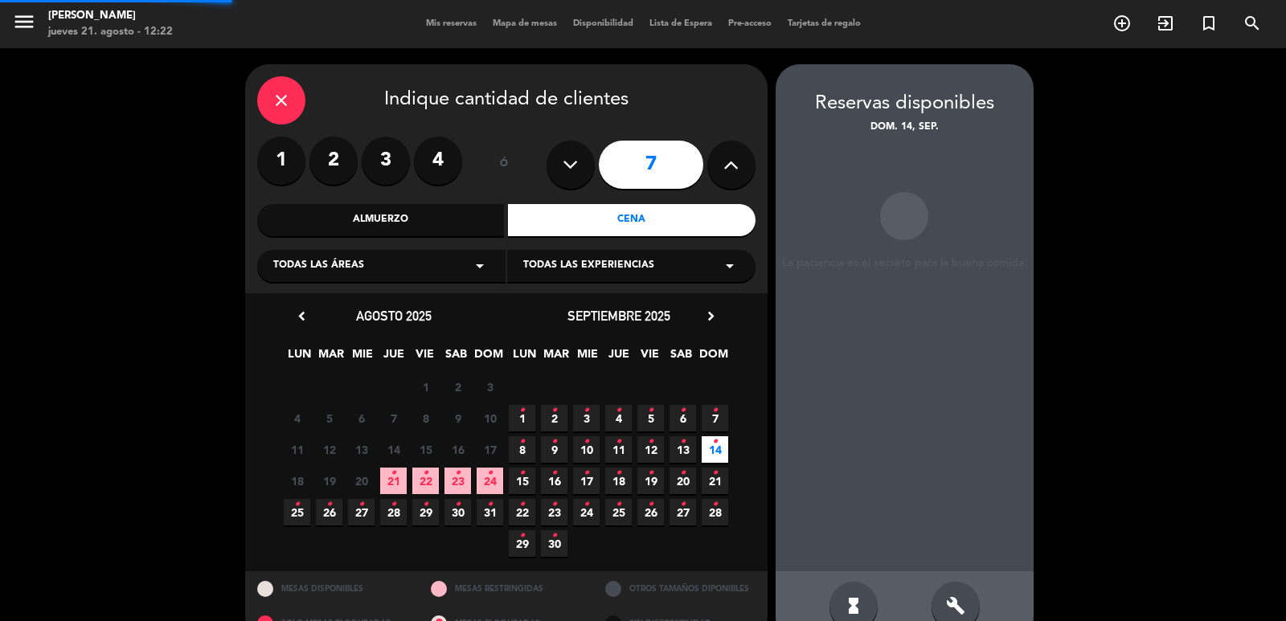
scroll to position [35, 0]
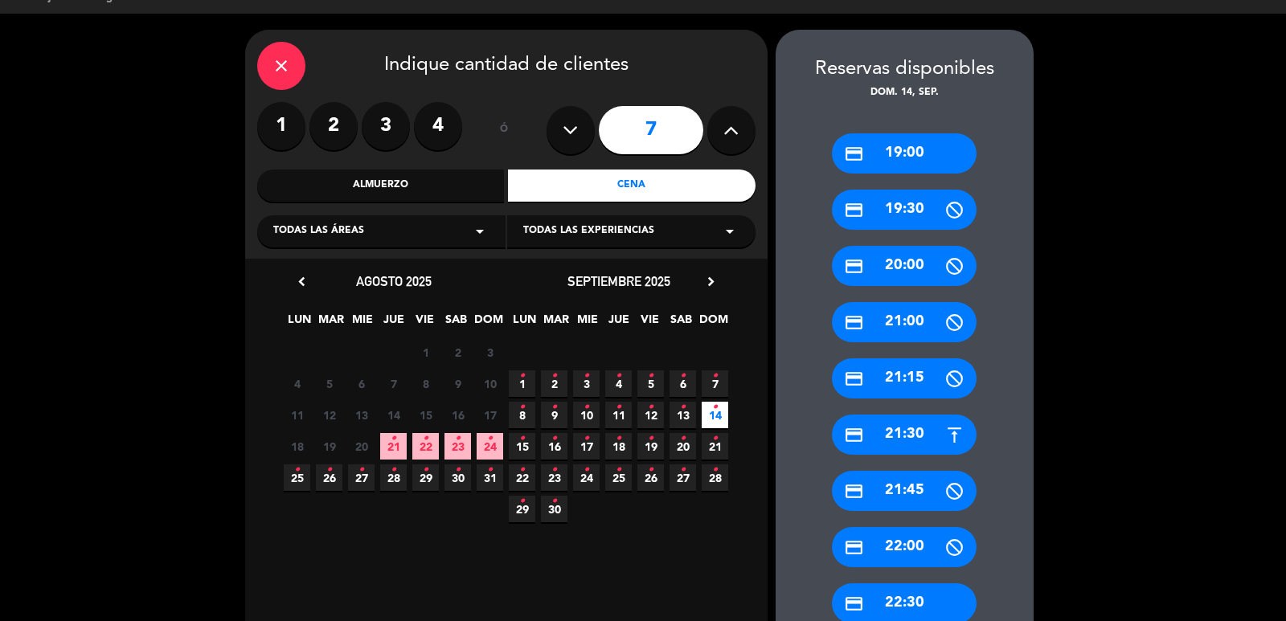
click at [887, 446] on div "credit_card 21:30" at bounding box center [904, 435] width 145 height 40
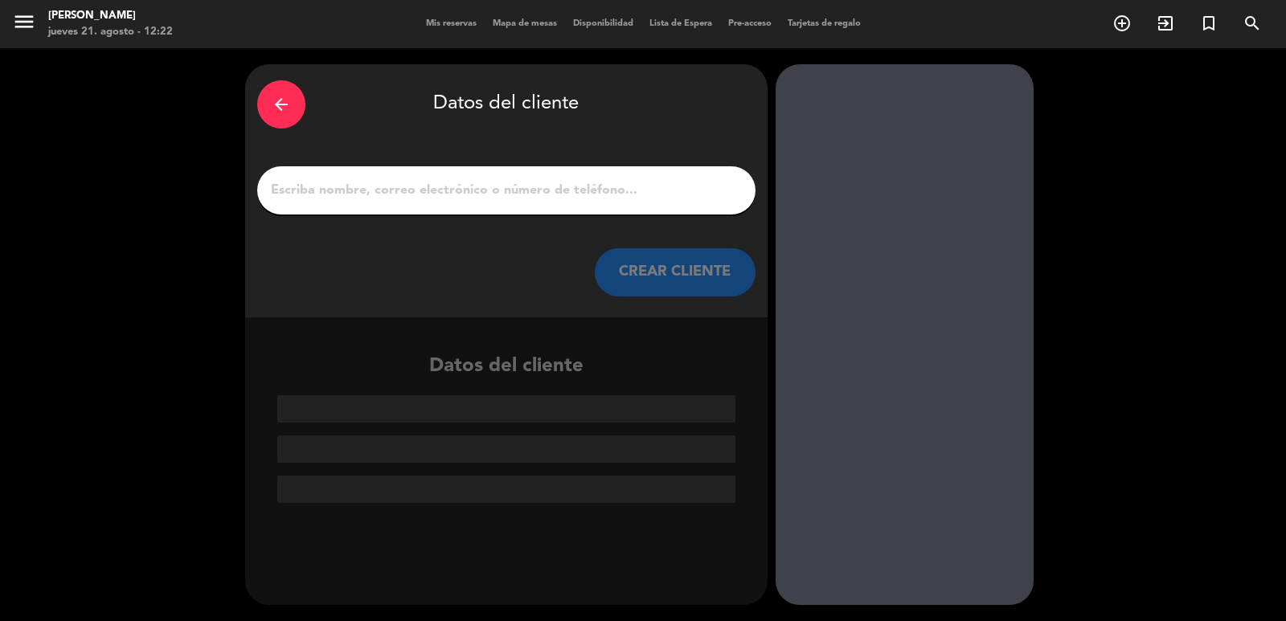
click at [695, 281] on button "CREAR CLIENTE" at bounding box center [675, 272] width 161 height 48
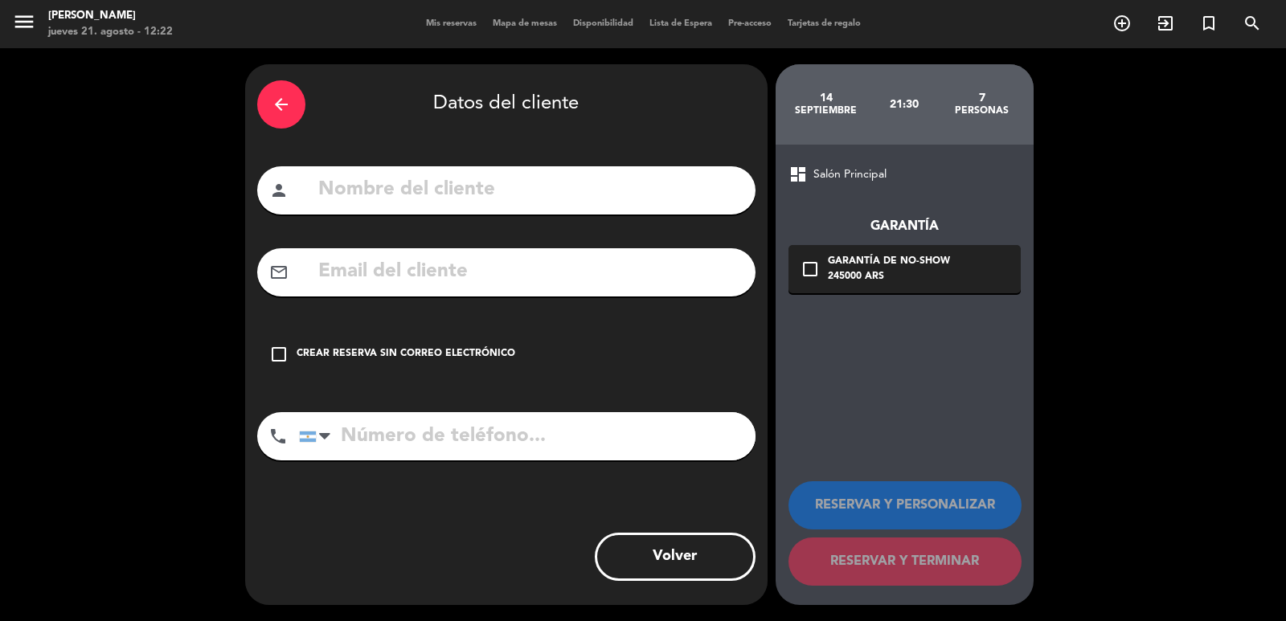
drag, startPoint x: 645, startPoint y: 197, endPoint x: 645, endPoint y: 189, distance: 8.1
click at [646, 197] on input "text" at bounding box center [530, 190] width 427 height 33
click at [436, 273] on input "text" at bounding box center [530, 272] width 427 height 33
click at [395, 438] on input "tel" at bounding box center [527, 436] width 457 height 48
drag, startPoint x: 395, startPoint y: 439, endPoint x: 376, endPoint y: 441, distance: 19.4
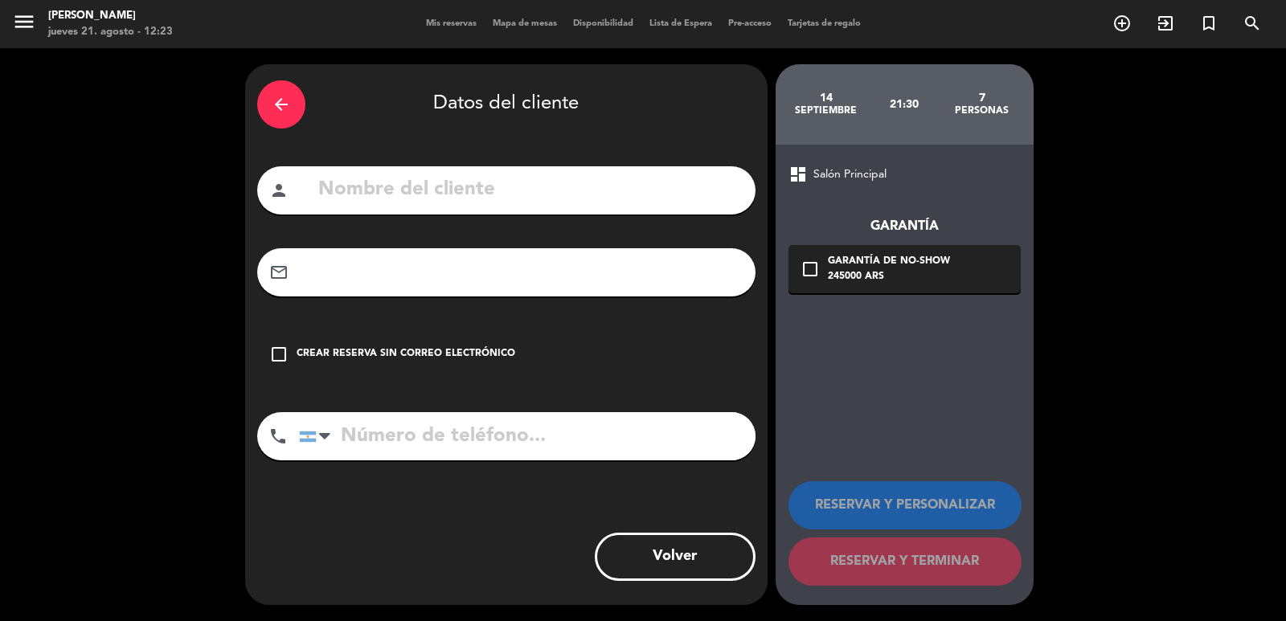
click at [376, 441] on input "tel" at bounding box center [527, 436] width 457 height 48
click at [371, 441] on input "tel" at bounding box center [527, 436] width 457 height 48
drag, startPoint x: 552, startPoint y: 454, endPoint x: 301, endPoint y: 439, distance: 251.3
click at [301, 439] on div "[GEOGRAPHIC_DATA] +1 [GEOGRAPHIC_DATA] +44 [GEOGRAPHIC_DATA] ([GEOGRAPHIC_DATA]…" at bounding box center [527, 436] width 457 height 48
type input "[PHONE_NUMBER]"
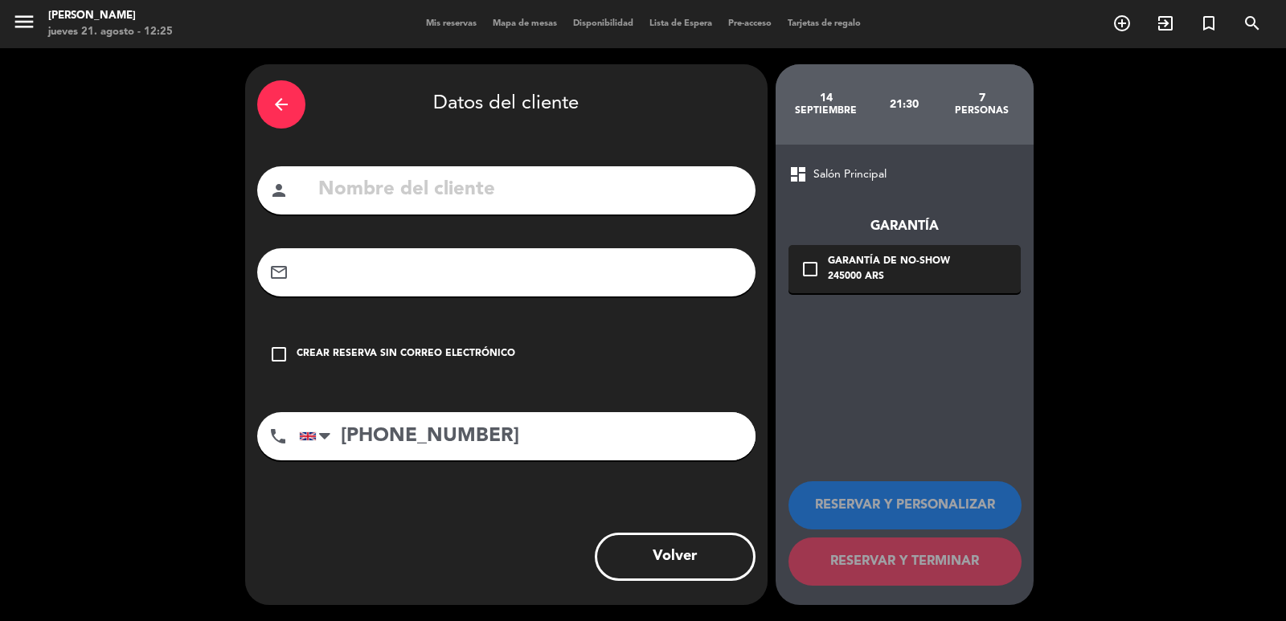
paste input "[PERSON_NAME]"
type input "[PERSON_NAME]"
paste input "[EMAIL_ADDRESS][DOMAIN_NAME]"
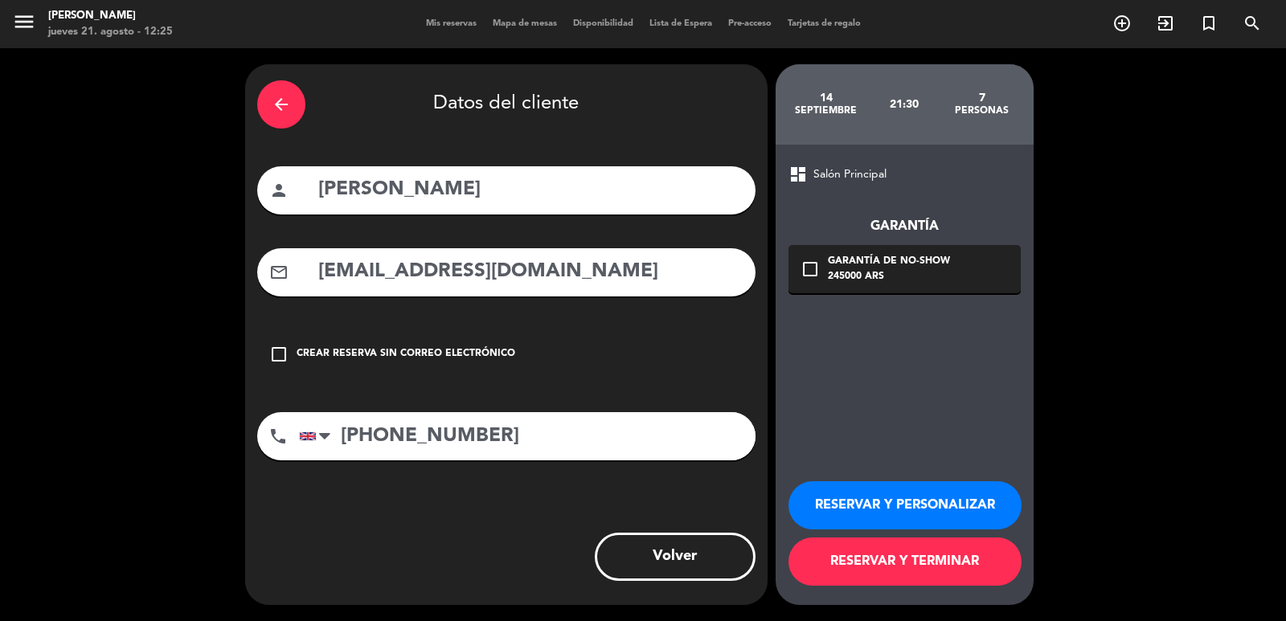
type input "[EMAIL_ADDRESS][DOMAIN_NAME]"
click at [878, 262] on div "Garantía de no-show" at bounding box center [889, 262] width 122 height 16
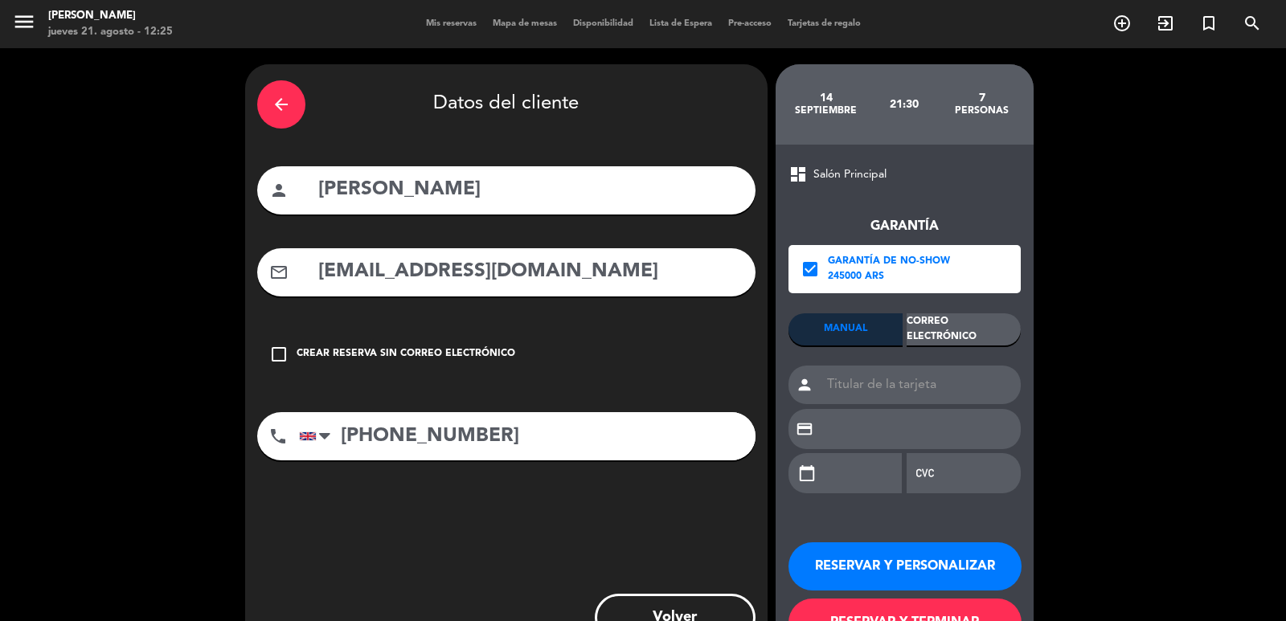
click at [945, 323] on div "Correo Electrónico" at bounding box center [964, 329] width 114 height 32
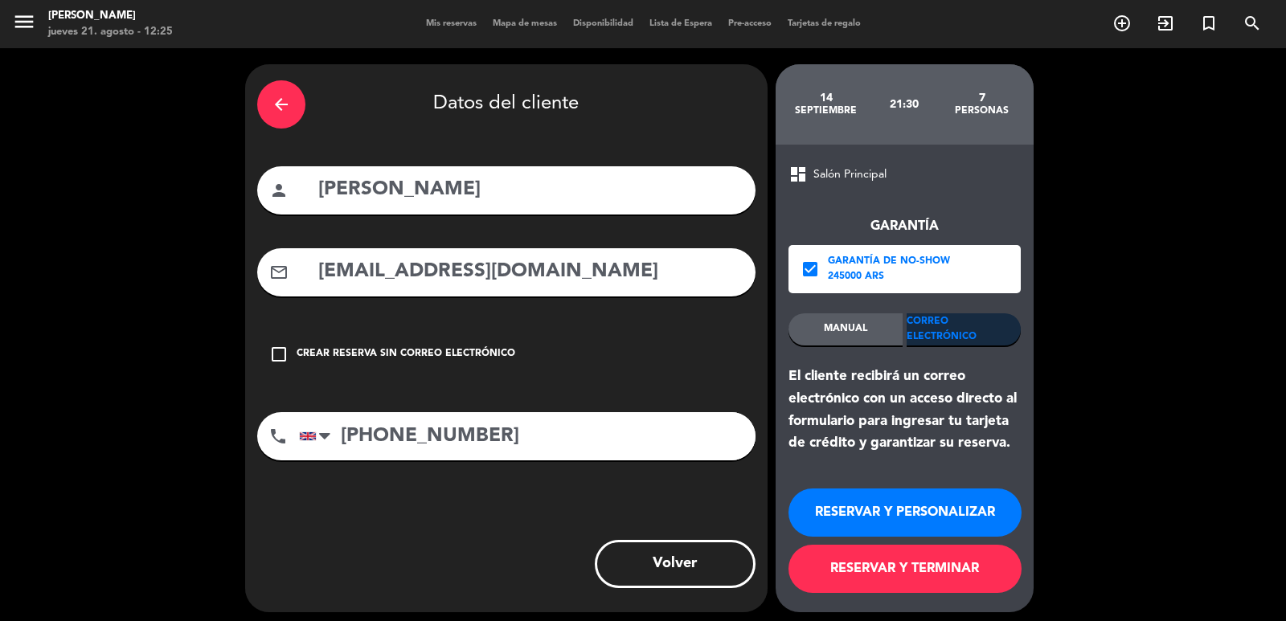
click at [910, 506] on button "RESERVAR Y PERSONALIZAR" at bounding box center [905, 513] width 233 height 48
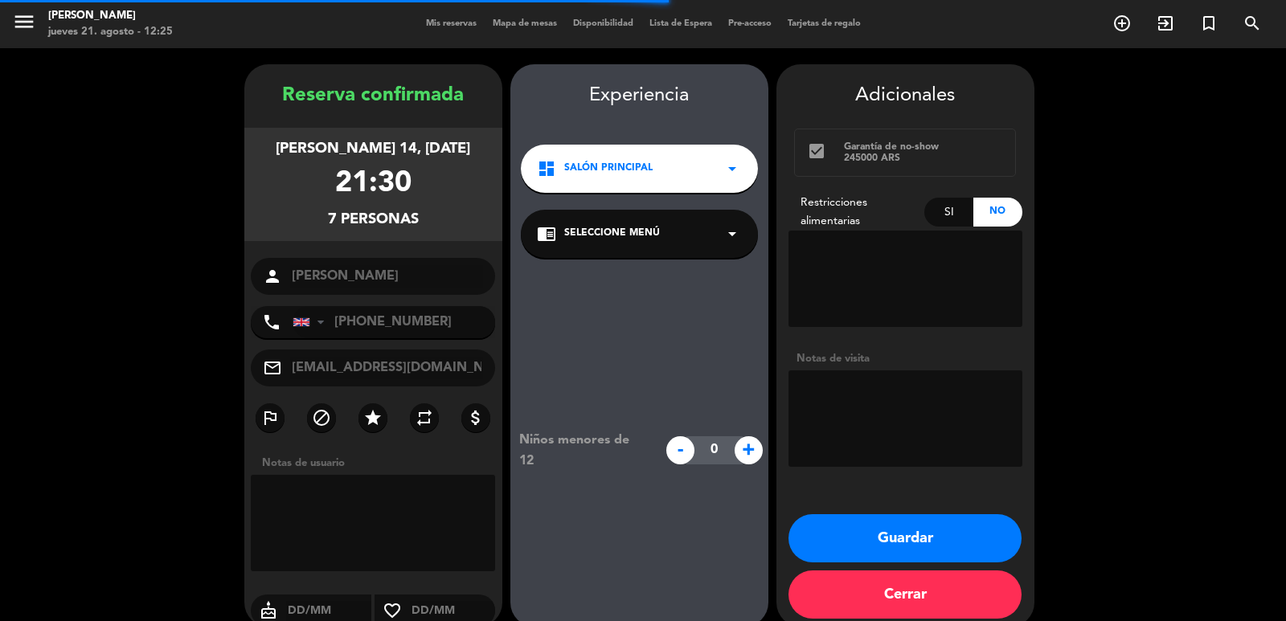
scroll to position [22, 0]
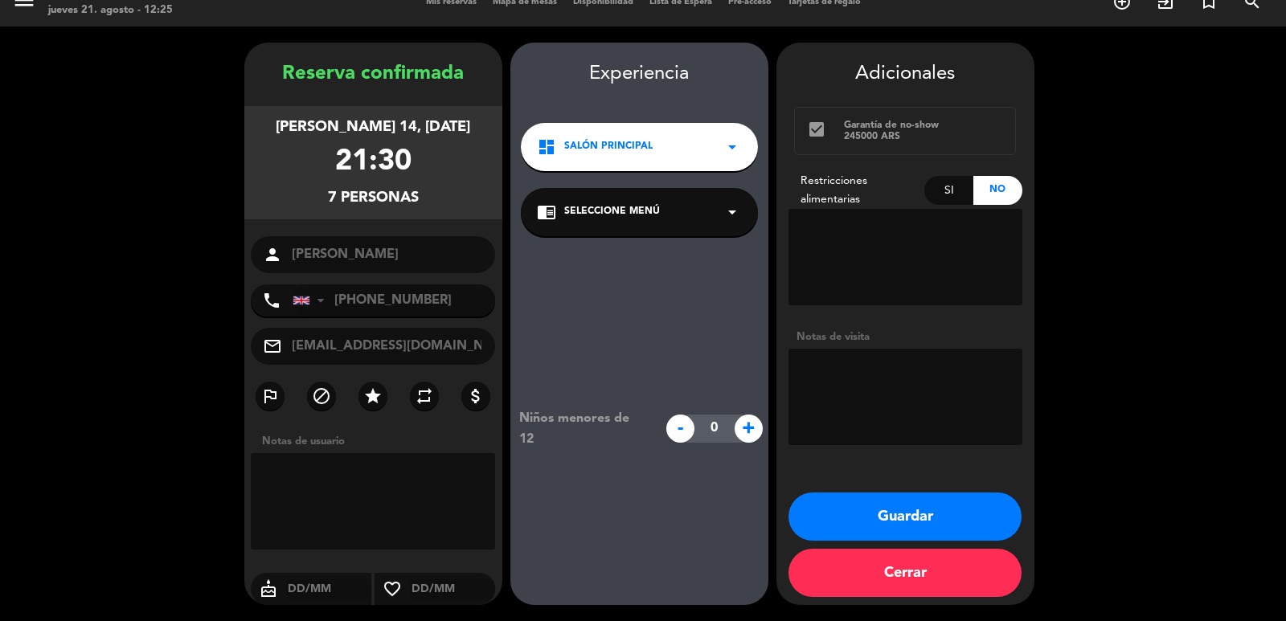
click at [604, 149] on span "Salón Principal" at bounding box center [608, 147] width 88 height 16
click at [548, 72] on div "Experiencia" at bounding box center [639, 74] width 258 height 31
click at [904, 521] on button "Guardar" at bounding box center [905, 517] width 233 height 48
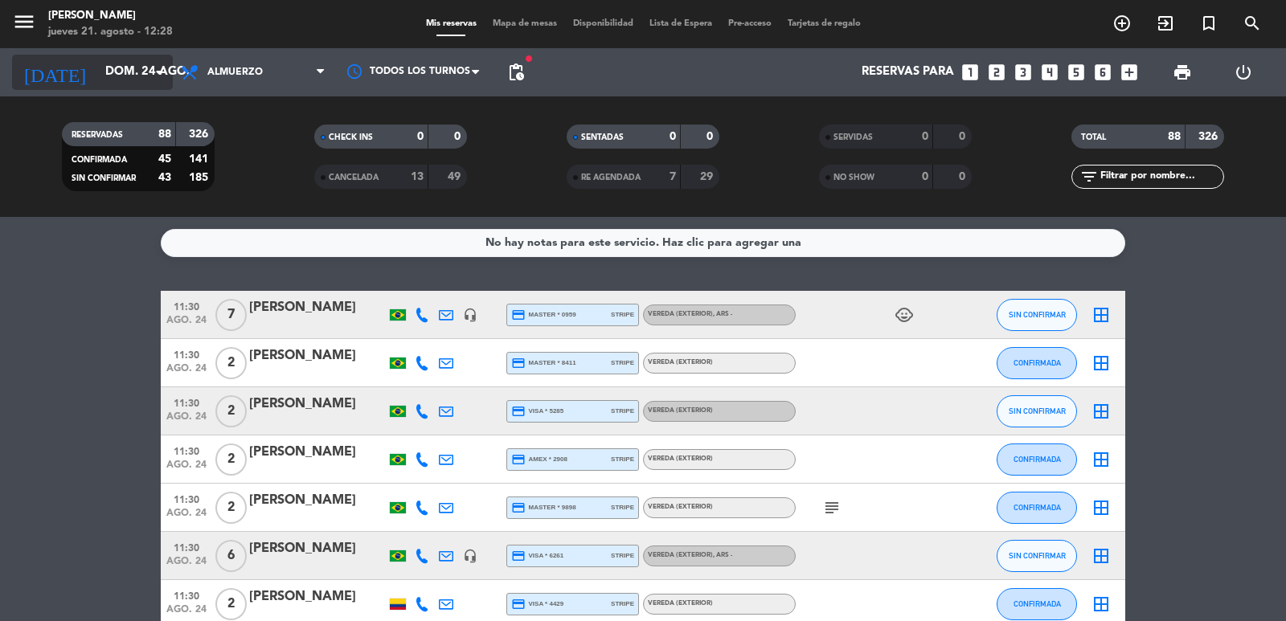
click at [110, 86] on input "dom. 24 ago." at bounding box center [174, 72] width 155 height 31
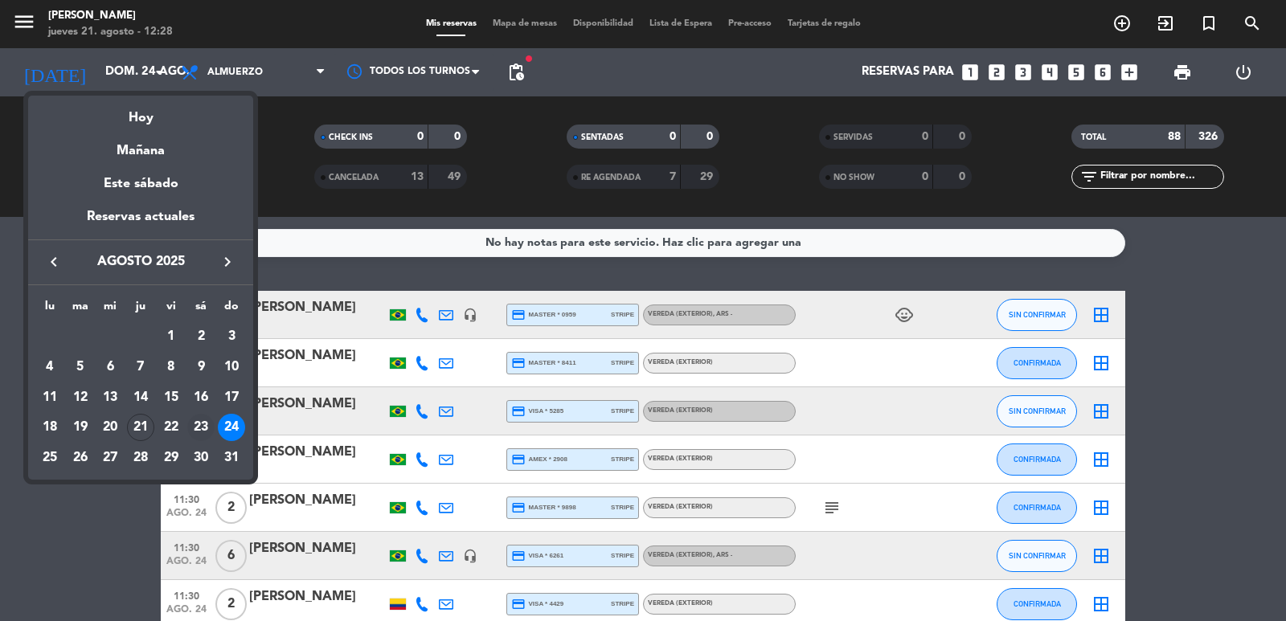
click at [203, 430] on div "23" at bounding box center [200, 427] width 27 height 27
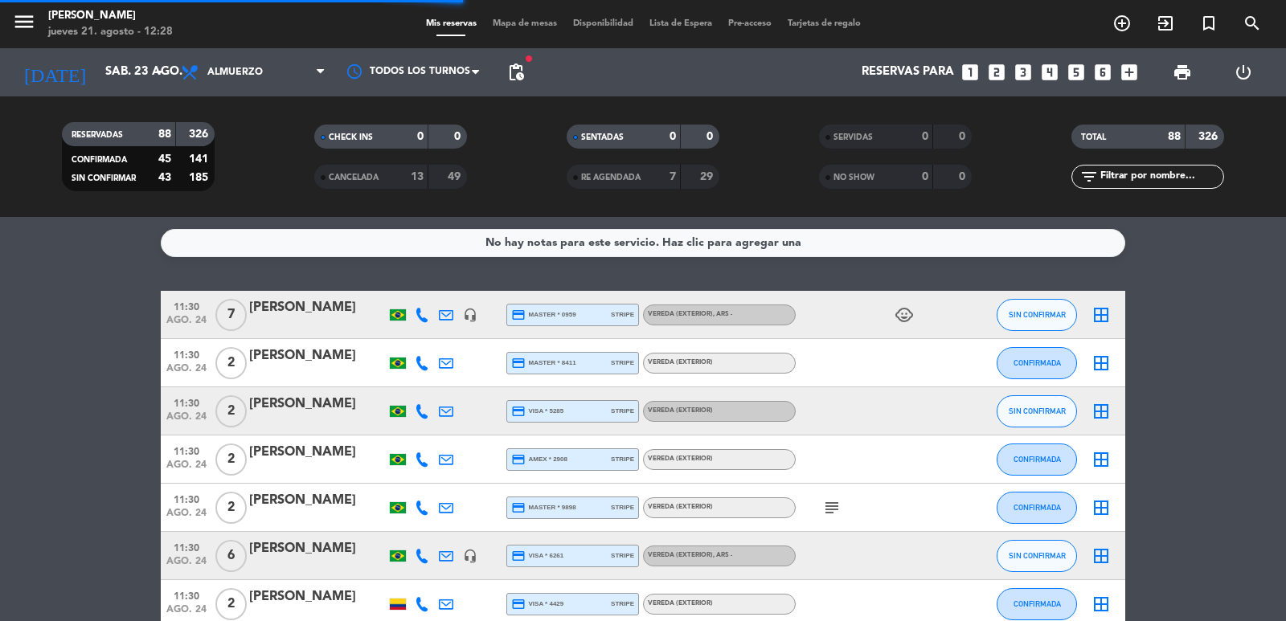
click at [507, 73] on span "pending_actions" at bounding box center [515, 72] width 19 height 19
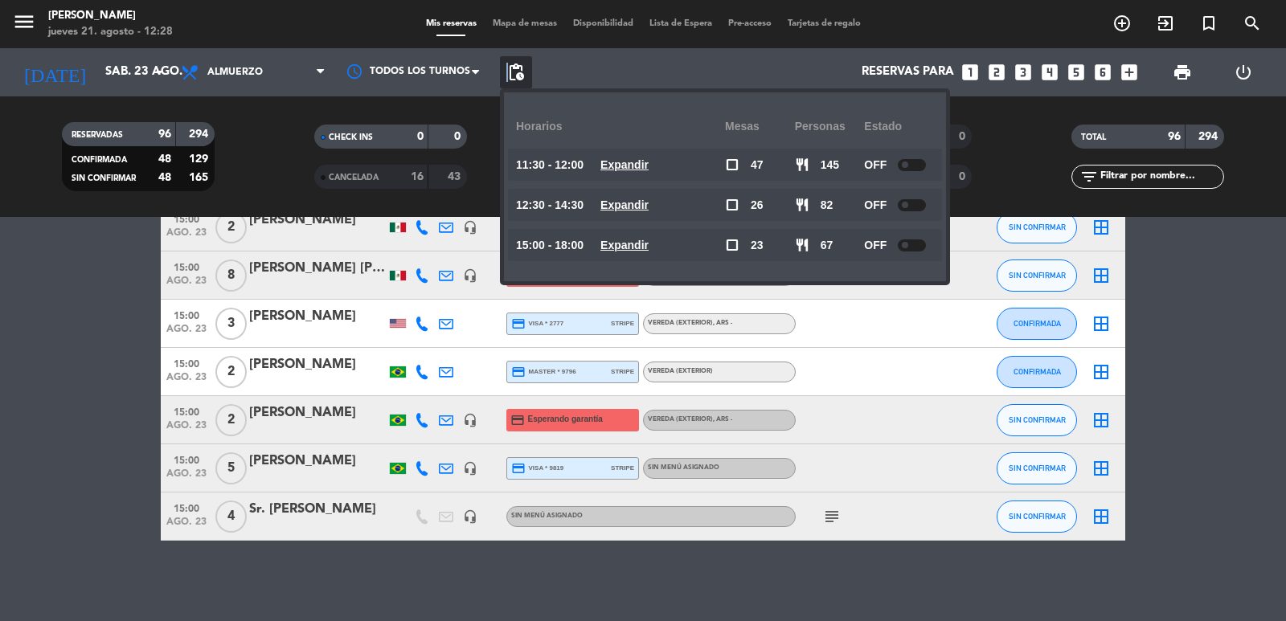
scroll to position [4332, 0]
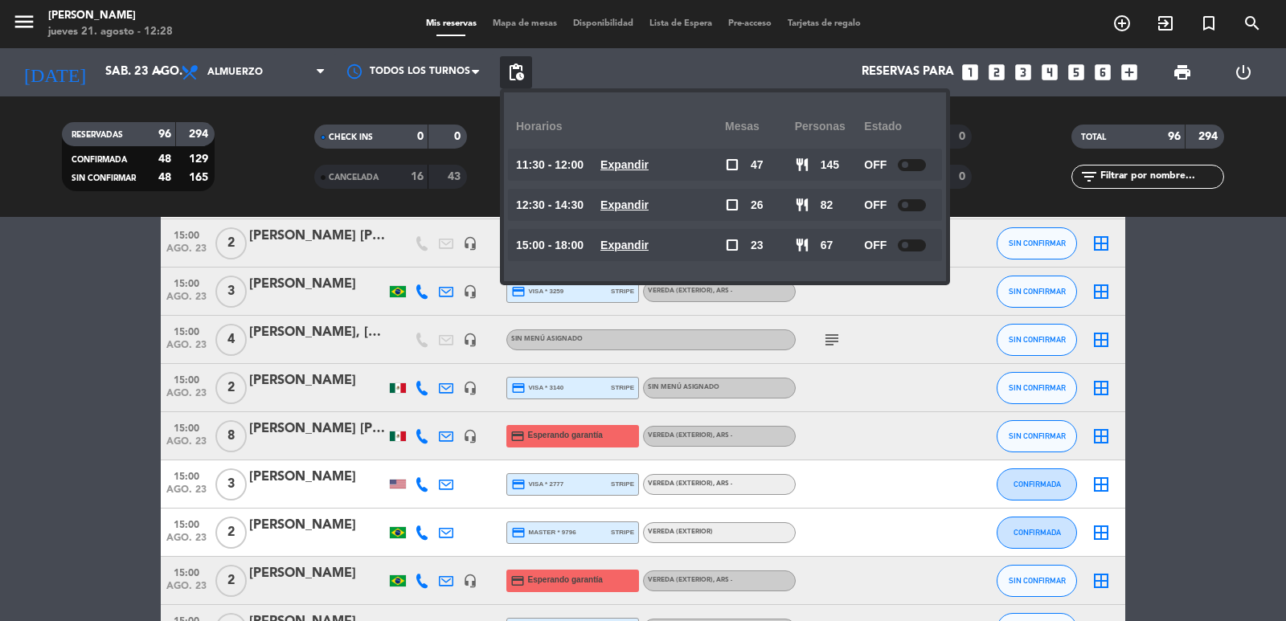
click at [420, 439] on icon at bounding box center [422, 436] width 14 height 14
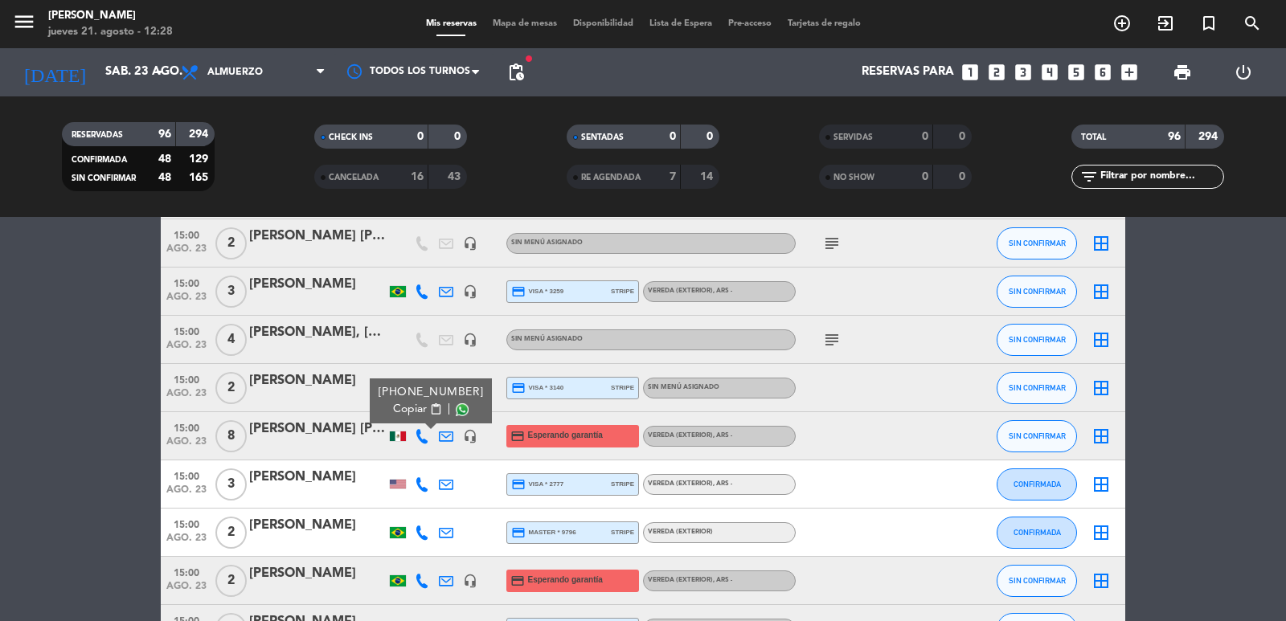
click at [421, 416] on button "Copiar content_paste" at bounding box center [417, 409] width 49 height 17
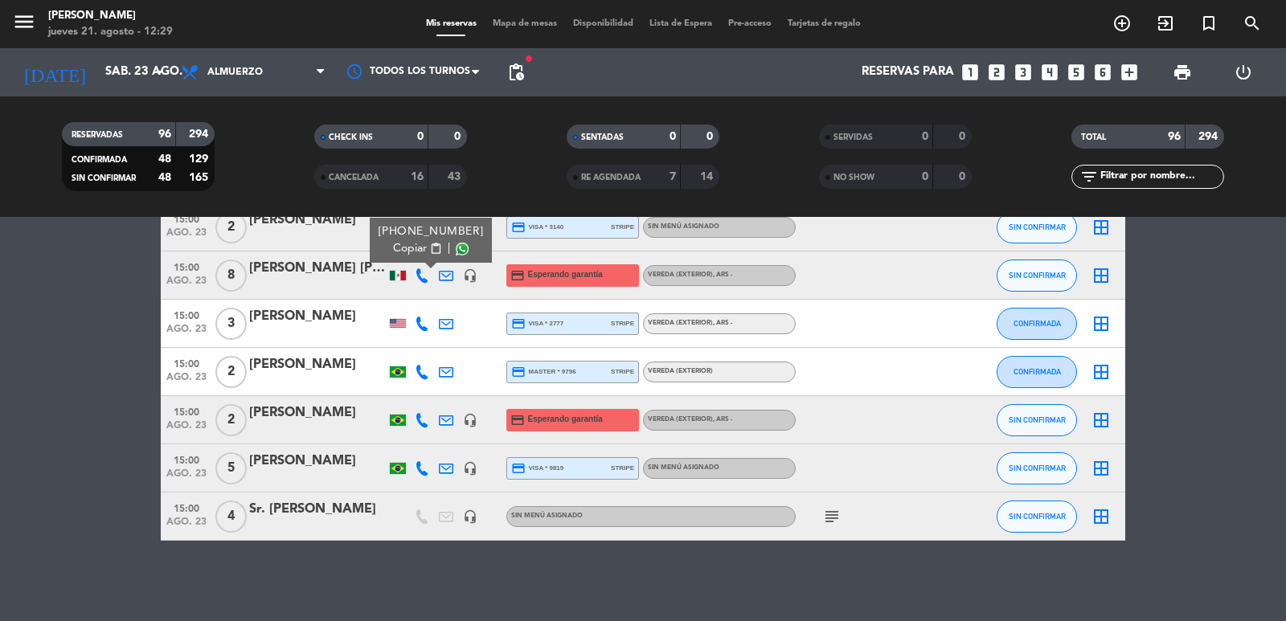
click at [133, 51] on div "[DATE] sáb. 23 ago. arrow_drop_down" at bounding box center [92, 72] width 161 height 48
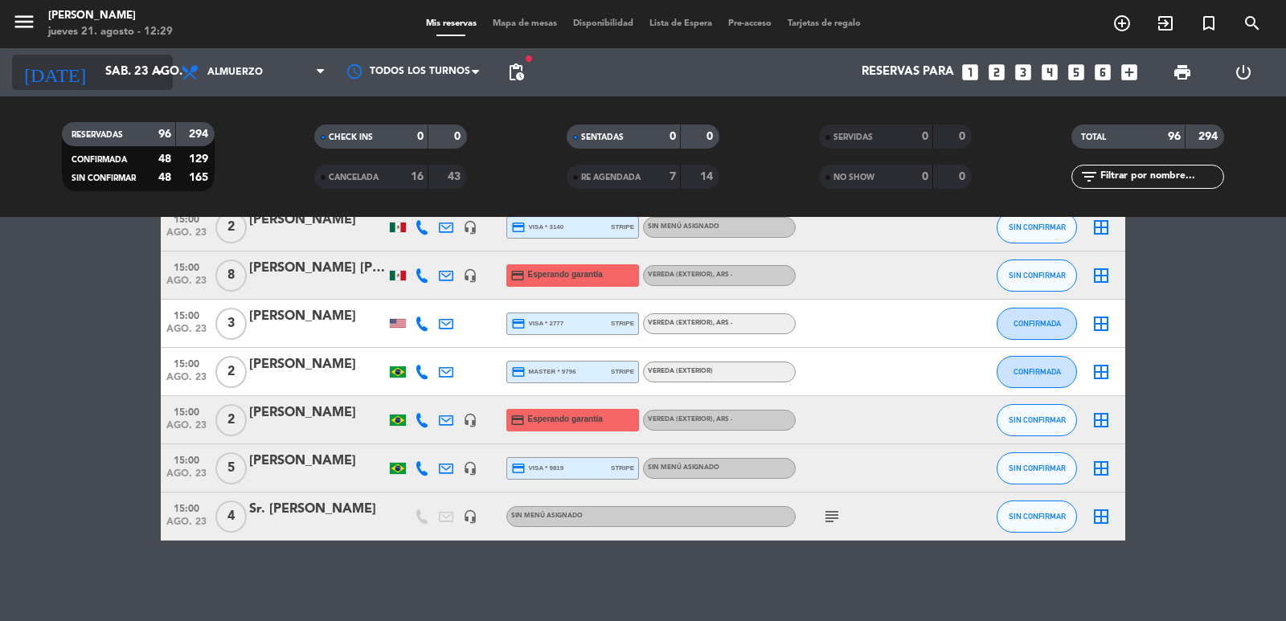
click at [139, 78] on input "sáb. 23 ago." at bounding box center [174, 72] width 155 height 31
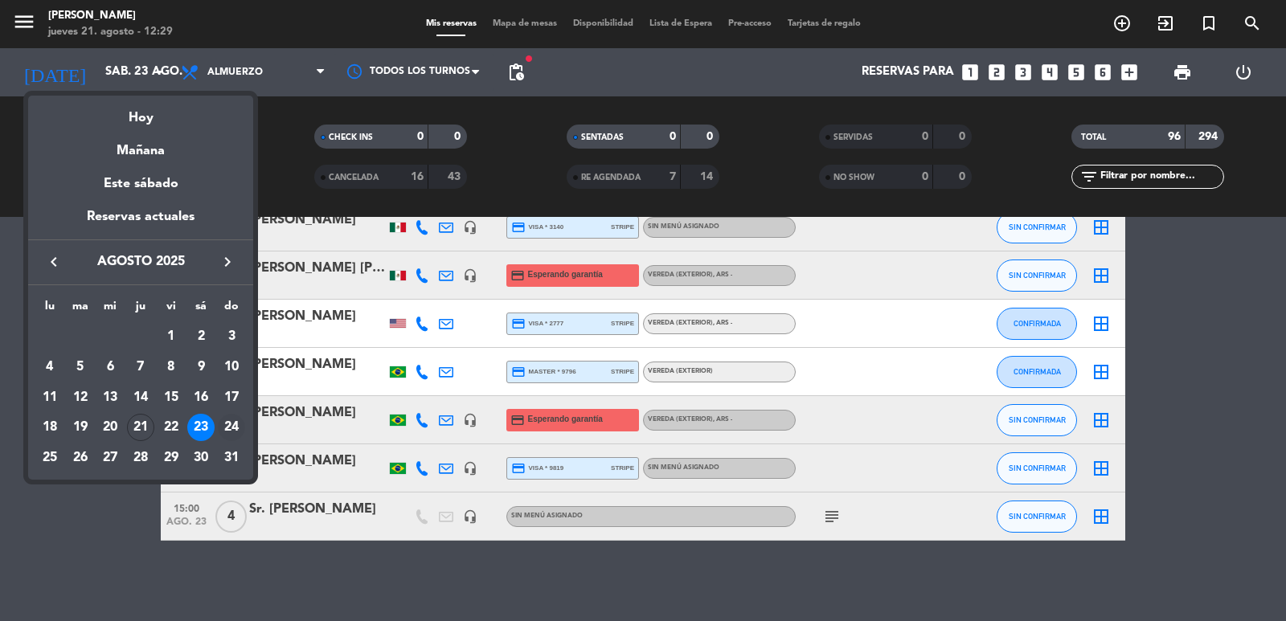
click at [227, 434] on div "24" at bounding box center [231, 427] width 27 height 27
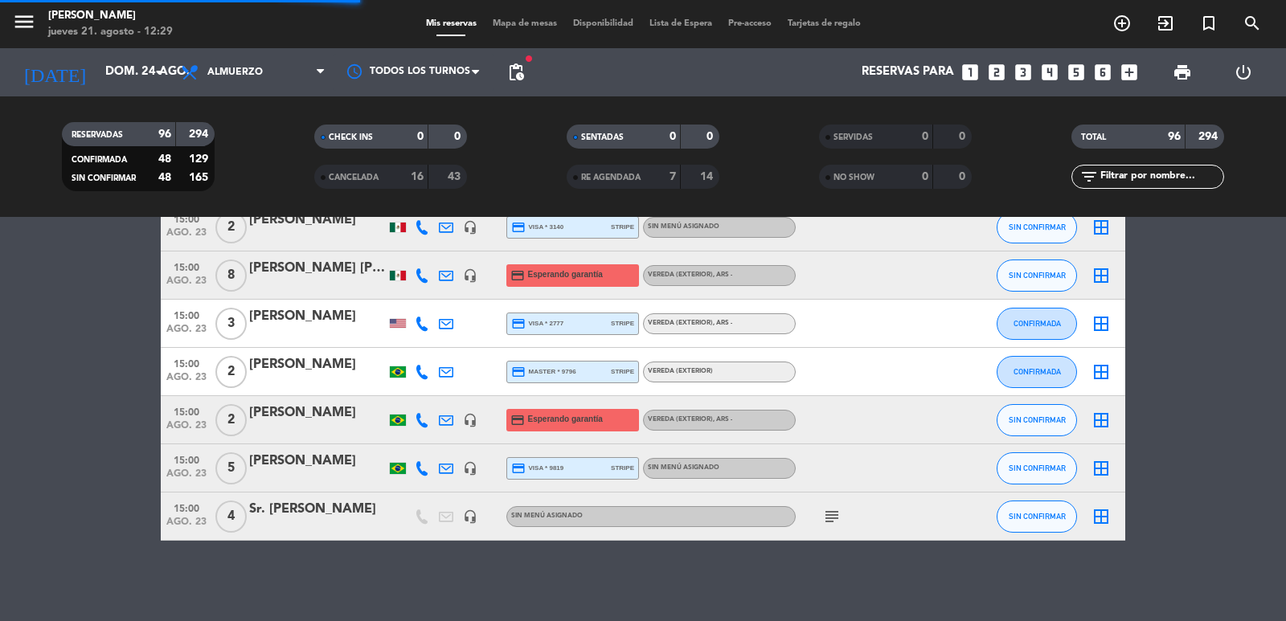
click at [514, 75] on span "pending_actions" at bounding box center [515, 72] width 19 height 19
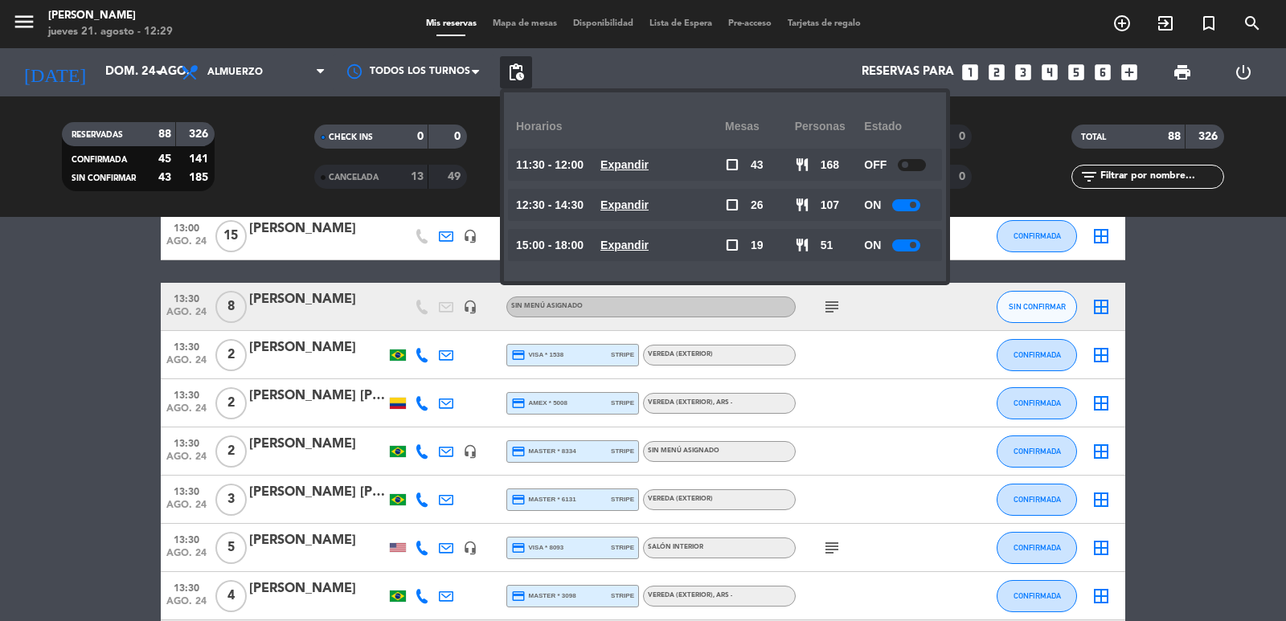
scroll to position [2361, 0]
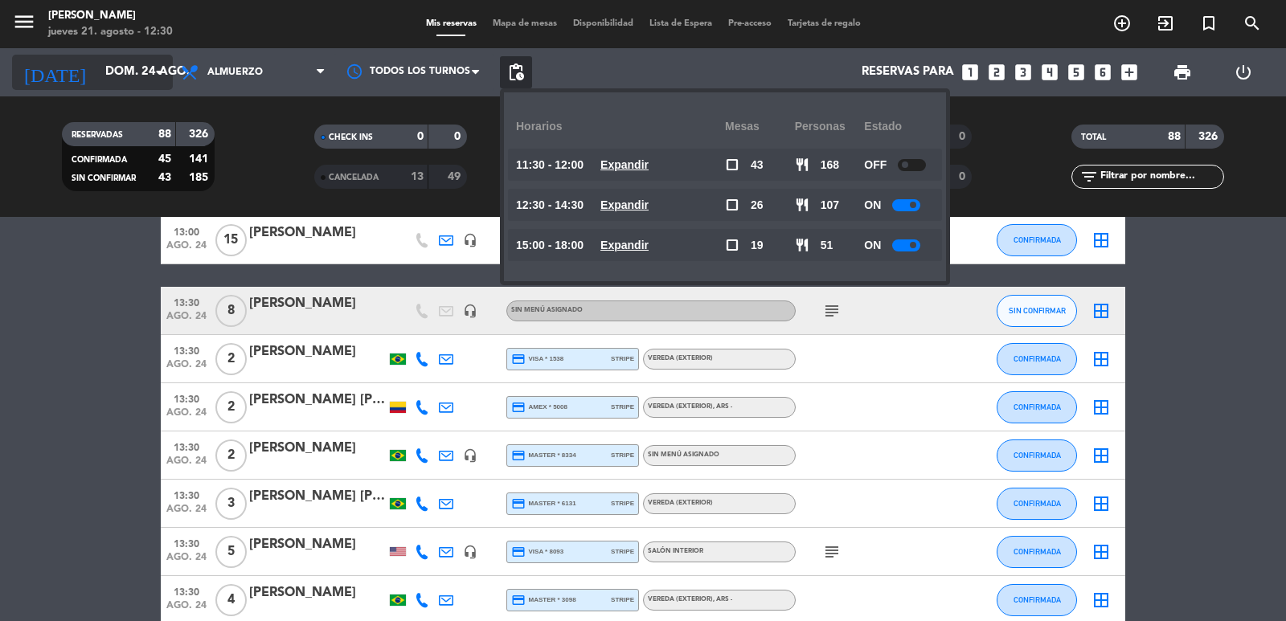
click at [121, 72] on input "dom. 24 ago." at bounding box center [174, 72] width 155 height 31
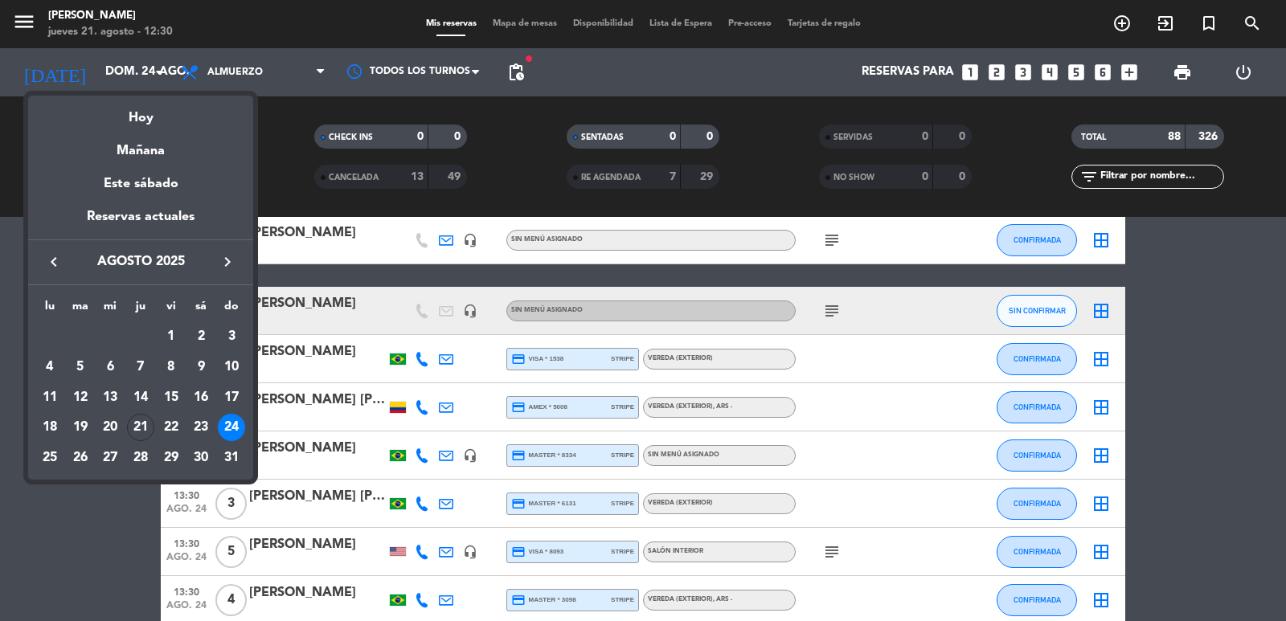
drag, startPoint x: 125, startPoint y: 423, endPoint x: 145, endPoint y: 378, distance: 49.3
click at [124, 423] on td "20" at bounding box center [110, 427] width 31 height 31
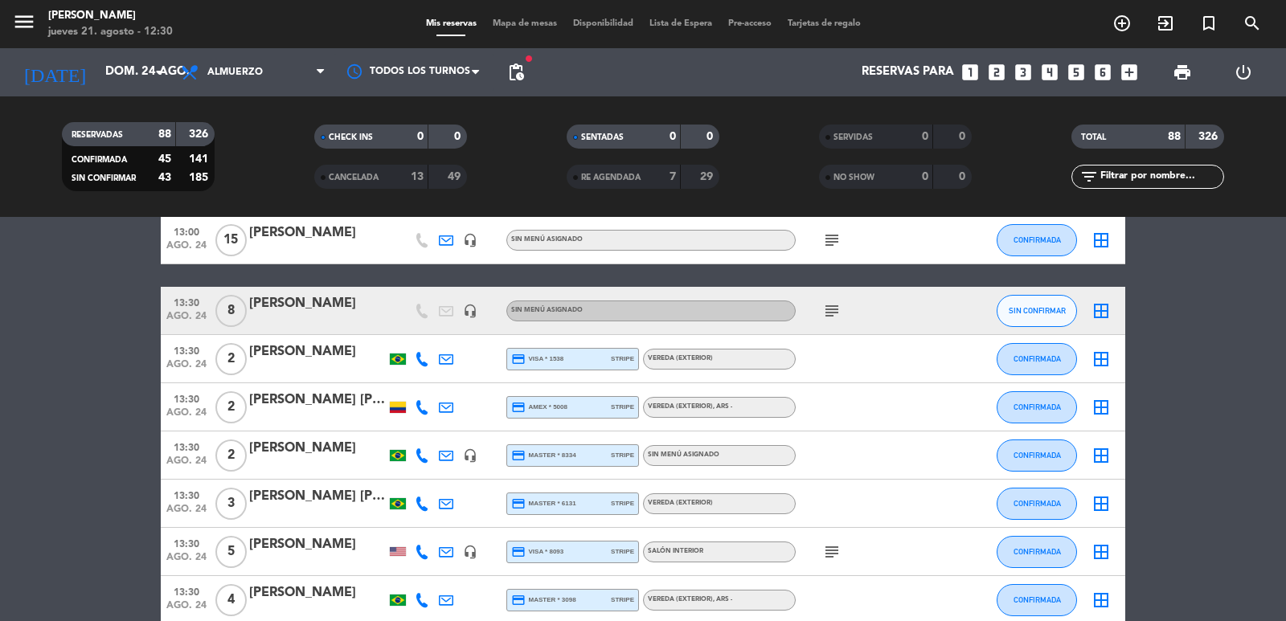
type input "mié. 20 ago."
click at [252, 72] on span "Almuerzo" at bounding box center [234, 72] width 55 height 11
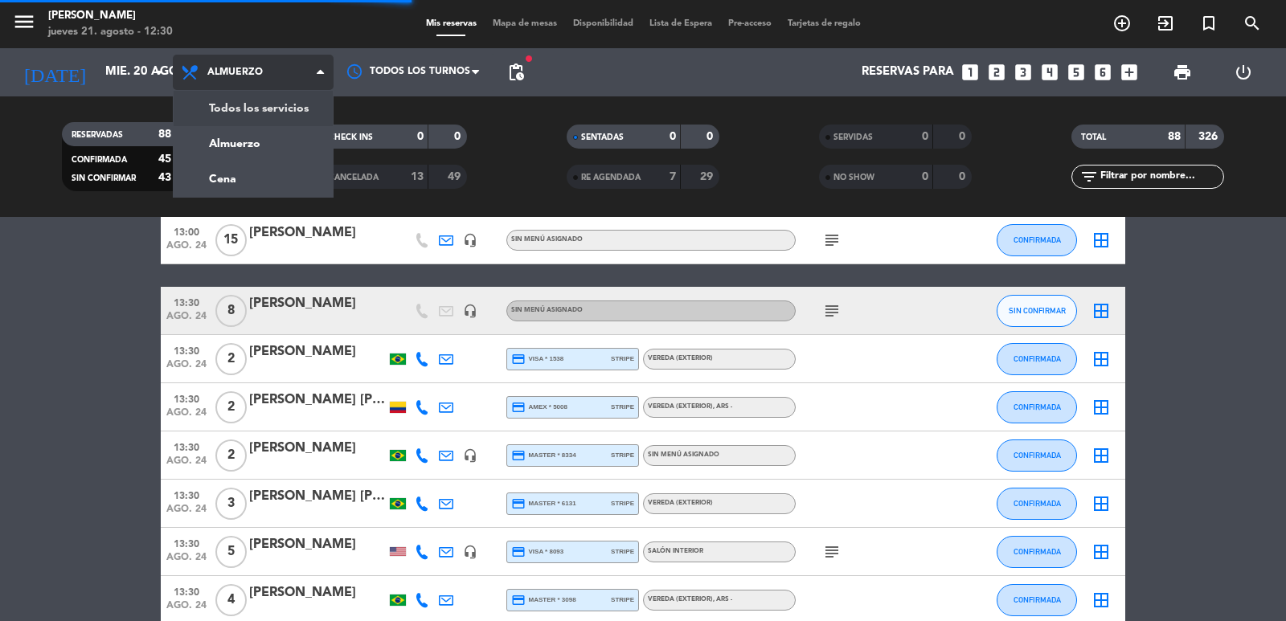
click at [274, 171] on div "menu [PERSON_NAME] jueves 21. agosto - 12:30 Mis reservas Mapa de mesas Disponi…" at bounding box center [643, 108] width 1286 height 217
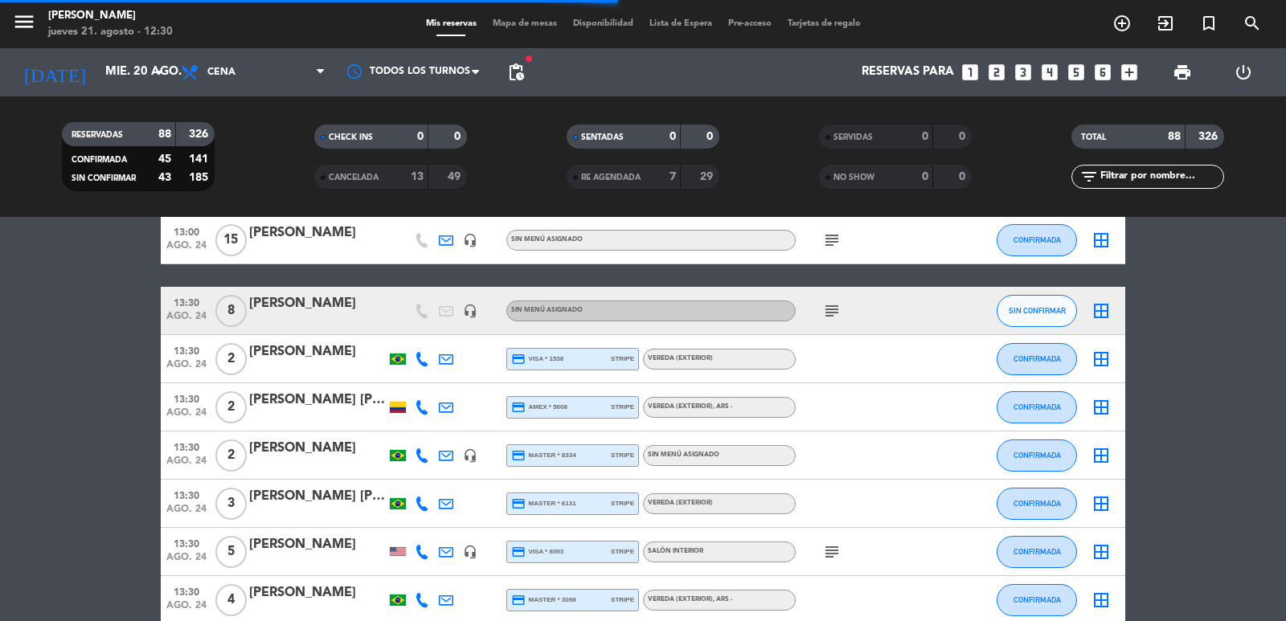
click at [527, 63] on span "fiber_manual_record" at bounding box center [529, 59] width 10 height 10
click at [522, 74] on span "pending_actions" at bounding box center [515, 72] width 19 height 19
